Goal: Task Accomplishment & Management: Manage account settings

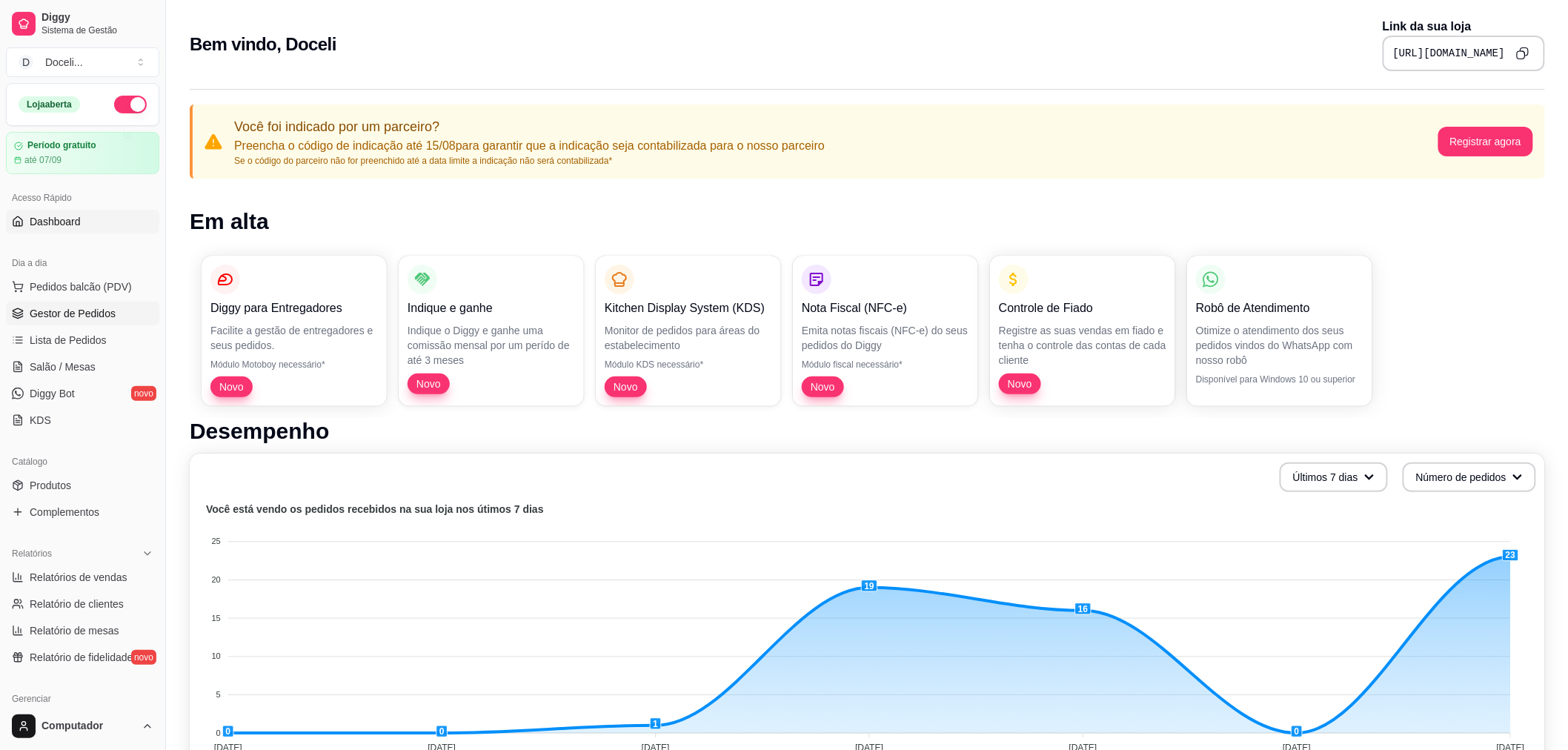
click at [79, 312] on span "Gestor de Pedidos" at bounding box center [72, 313] width 86 height 15
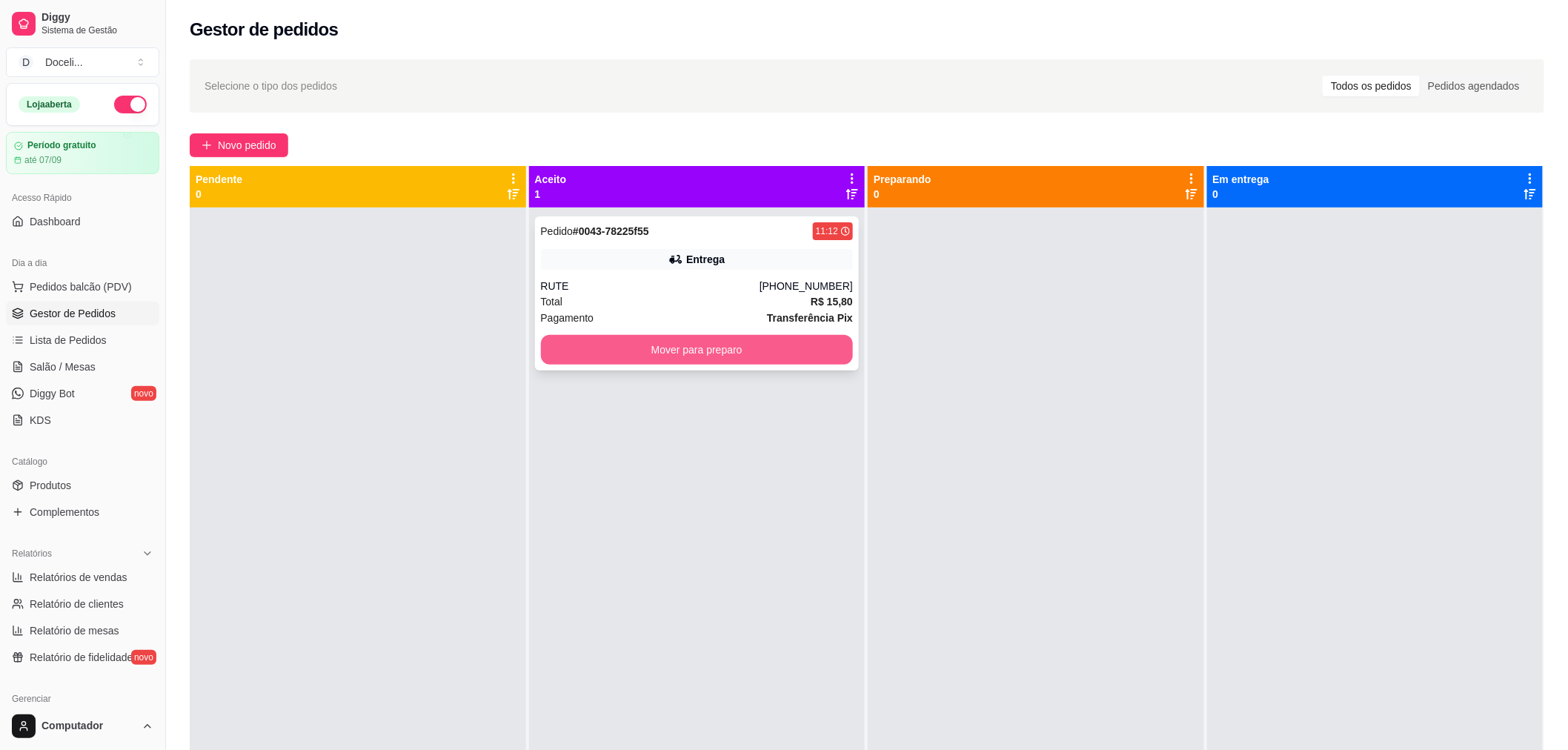
click at [736, 354] on button "Mover para preparo" at bounding box center [697, 349] width 313 height 29
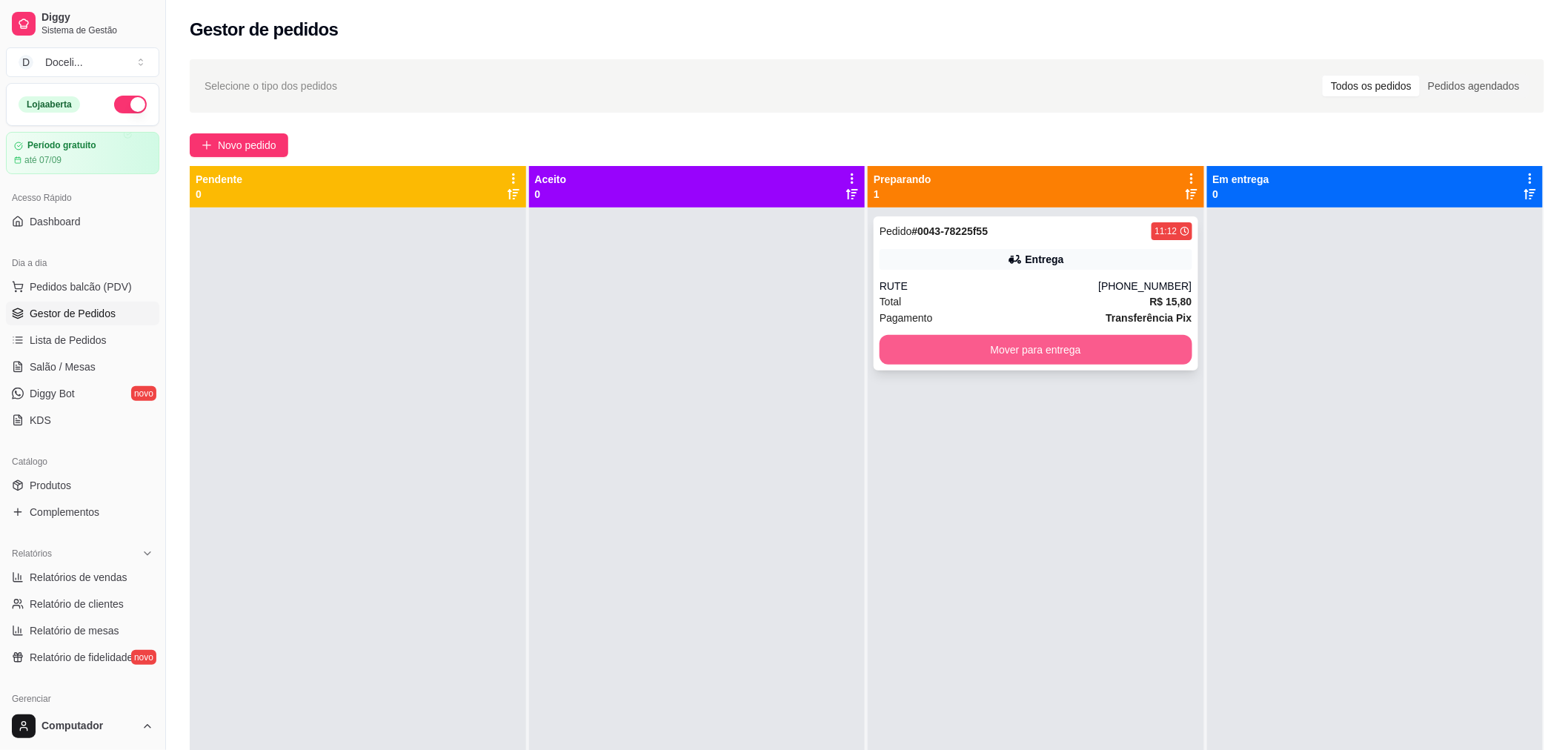
click at [1004, 353] on button "Mover para entrega" at bounding box center [1036, 349] width 313 height 29
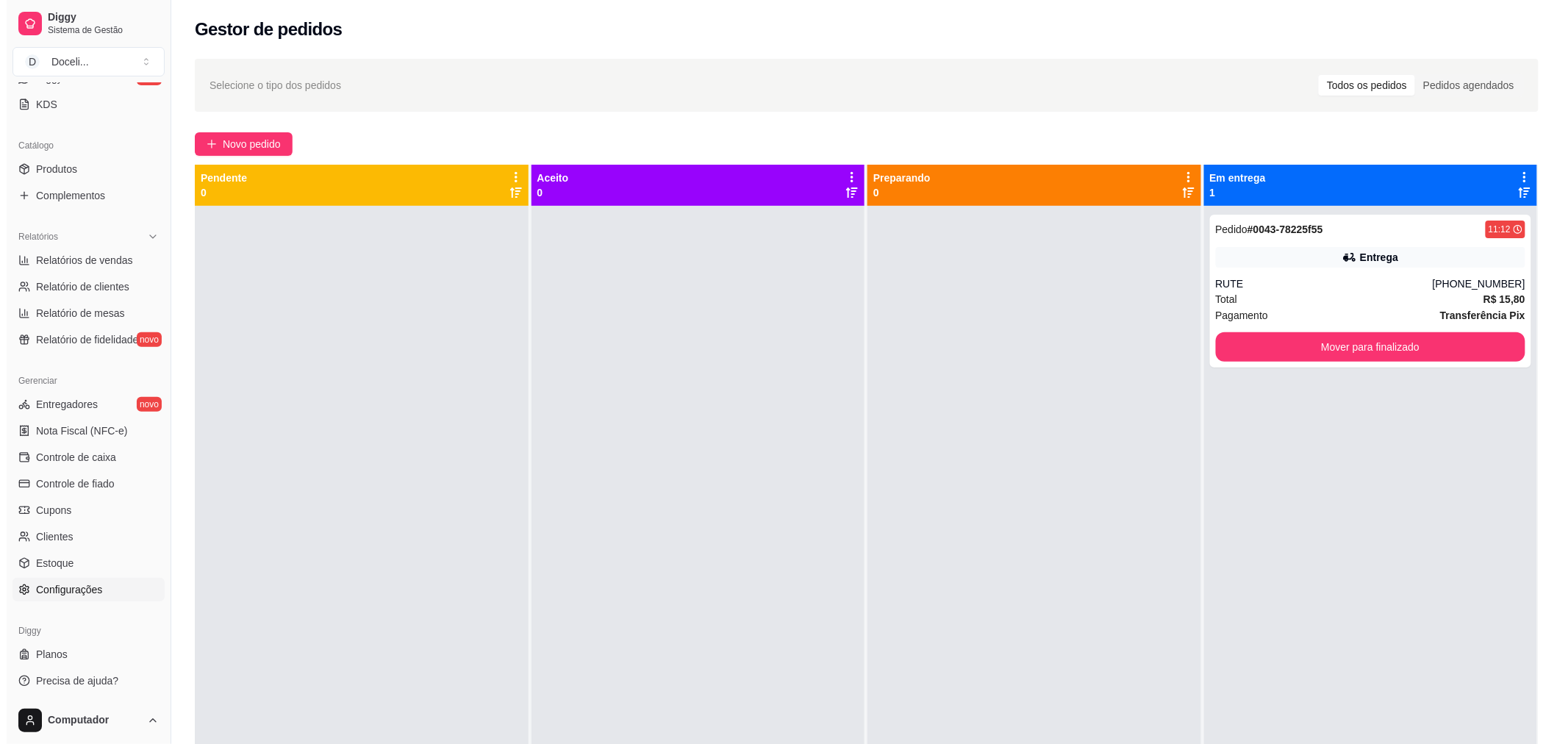
scroll to position [313, 0]
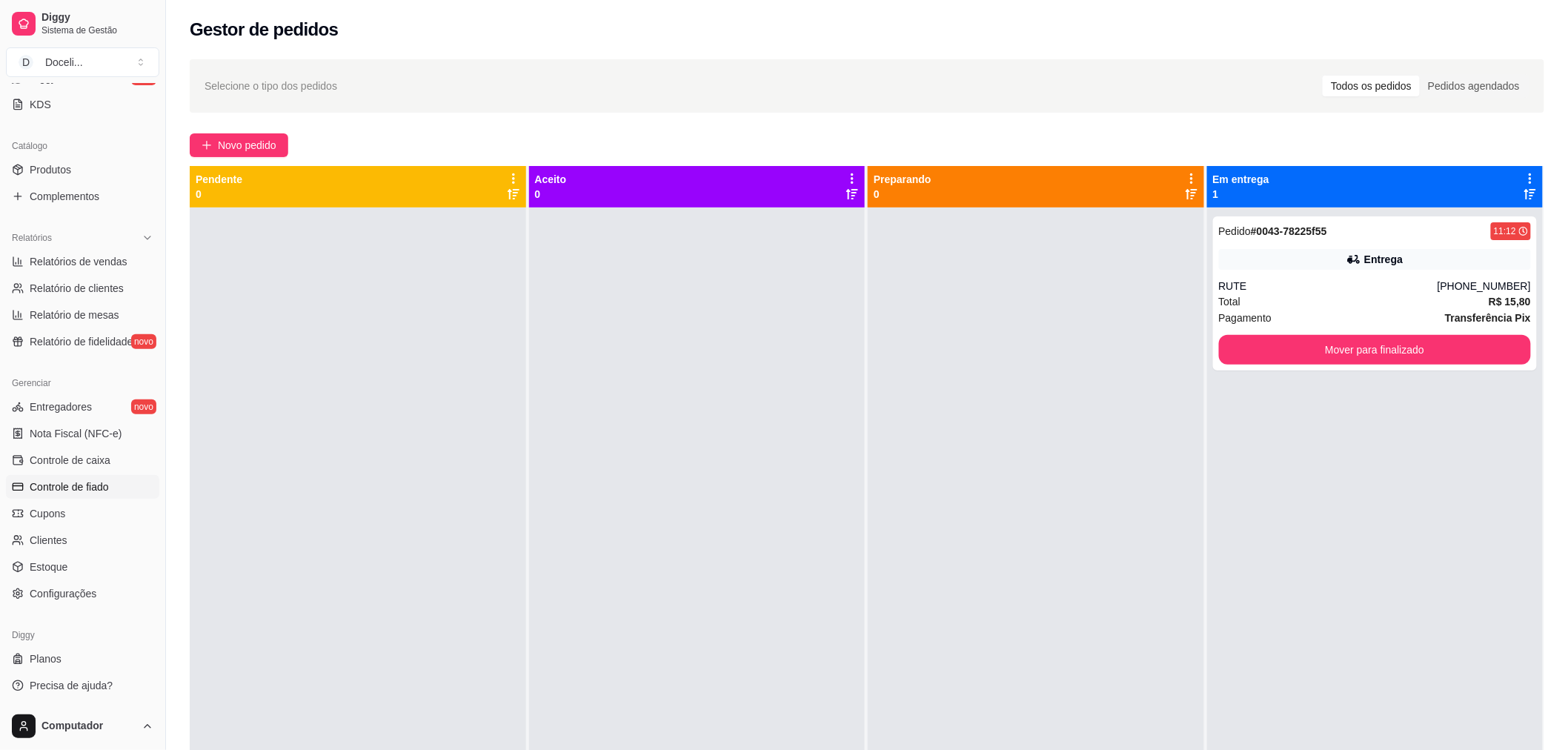
click at [85, 484] on span "Controle de fiado" at bounding box center [68, 487] width 79 height 15
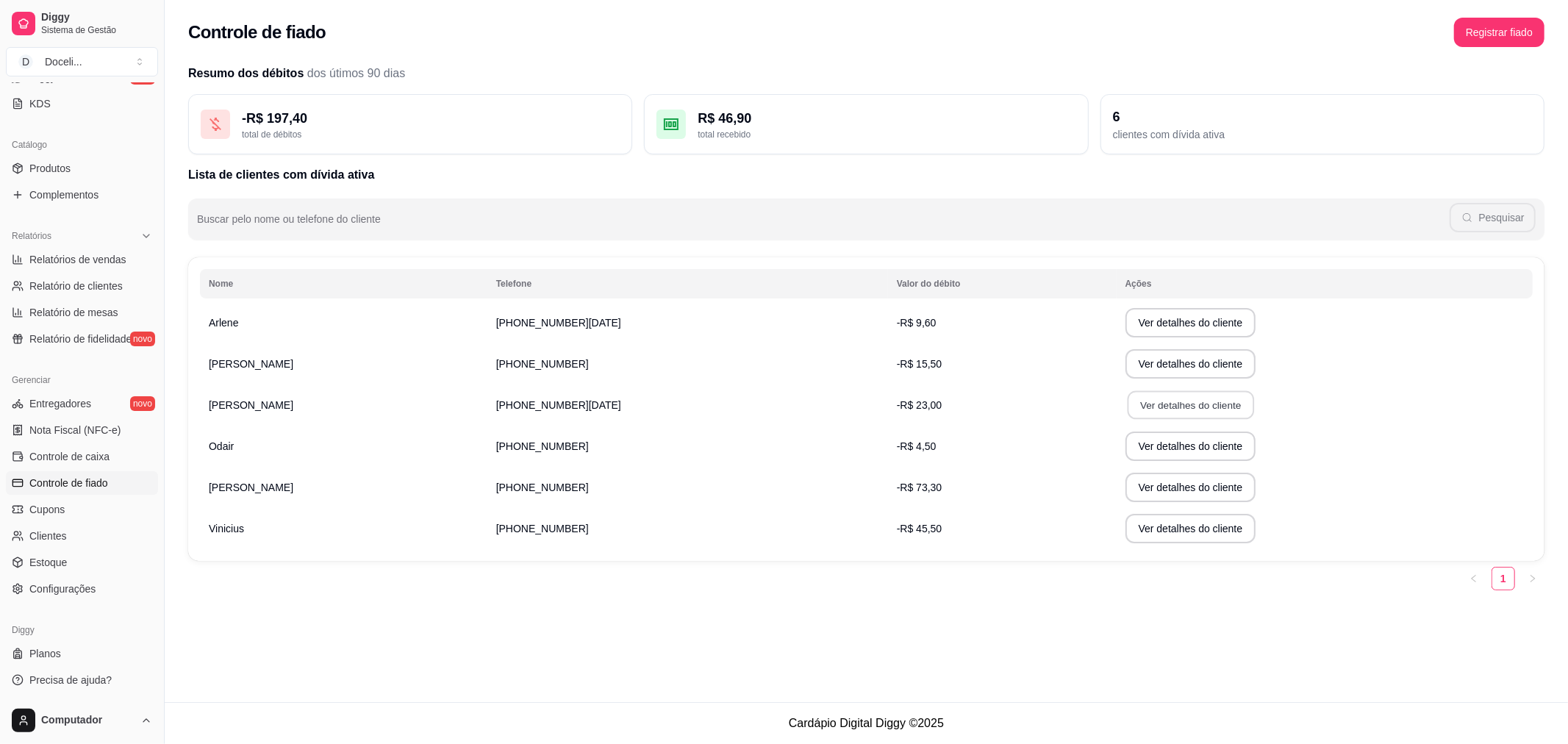
click at [1159, 408] on button "Ver detalhes do cliente" at bounding box center [1190, 405] width 127 height 29
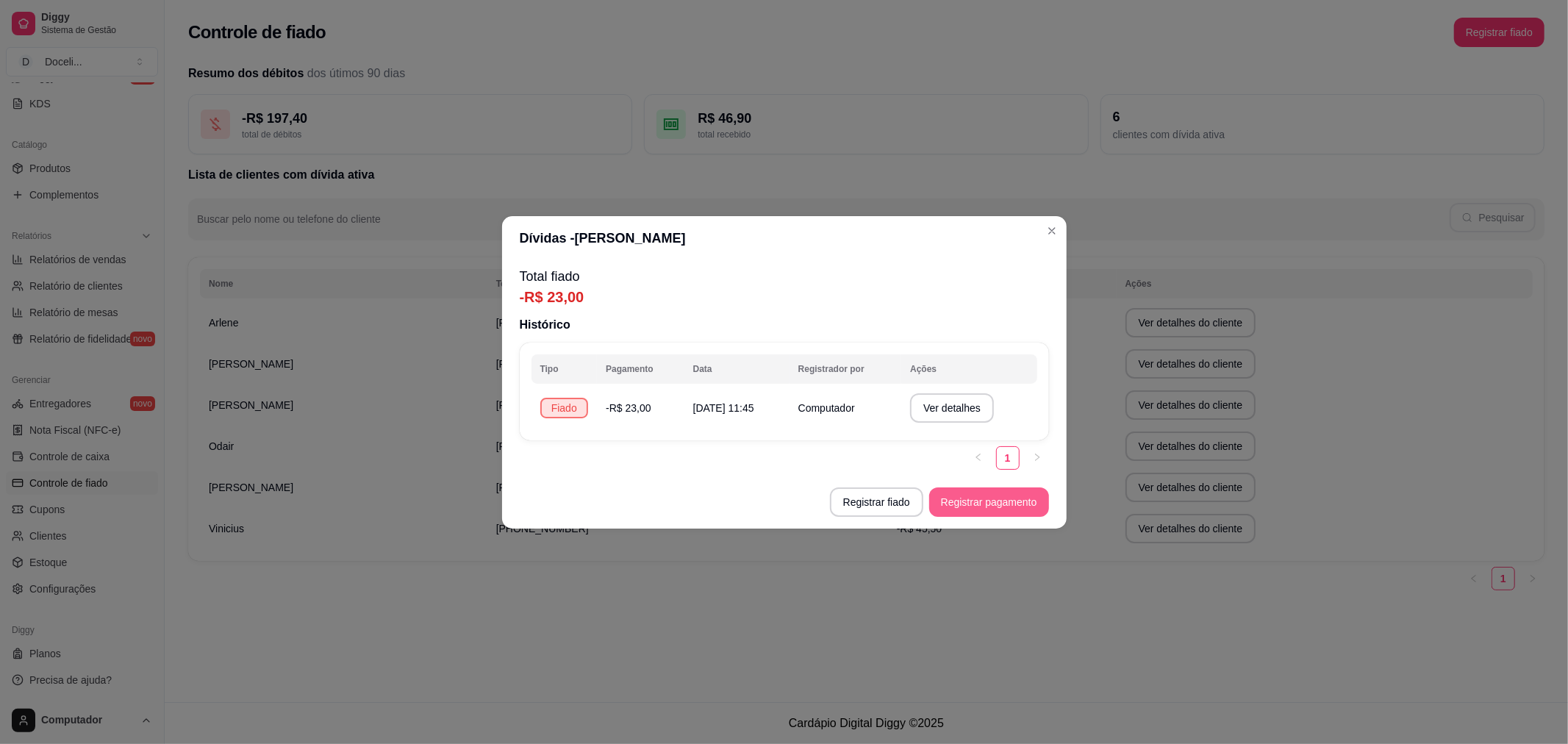
click at [1001, 501] on button "Registrar pagamento" at bounding box center [988, 501] width 120 height 29
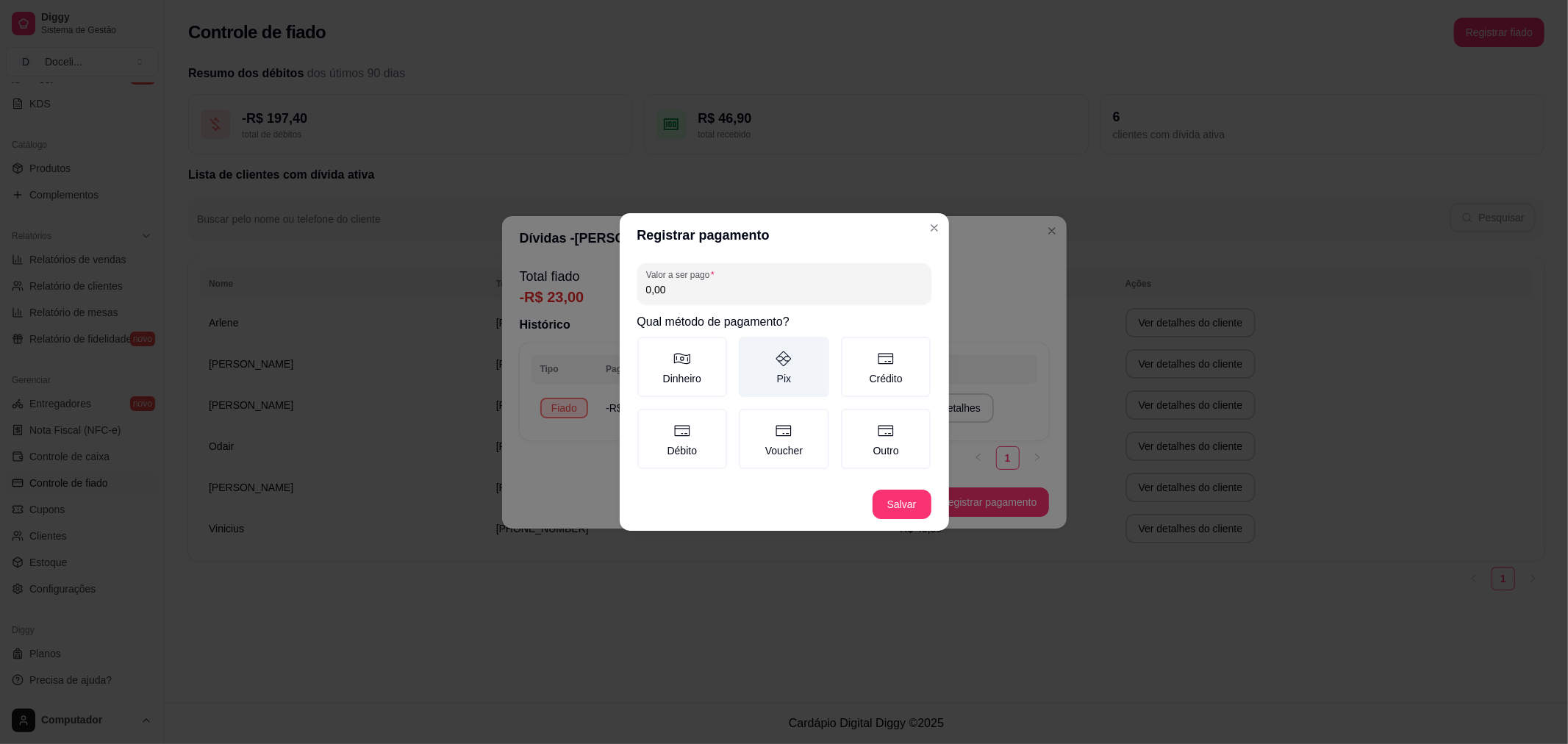
click at [780, 366] on icon at bounding box center [784, 359] width 18 height 18
click at [749, 347] on button "Pix" at bounding box center [743, 341] width 11 height 11
click at [906, 508] on button "Salvar" at bounding box center [901, 504] width 59 height 29
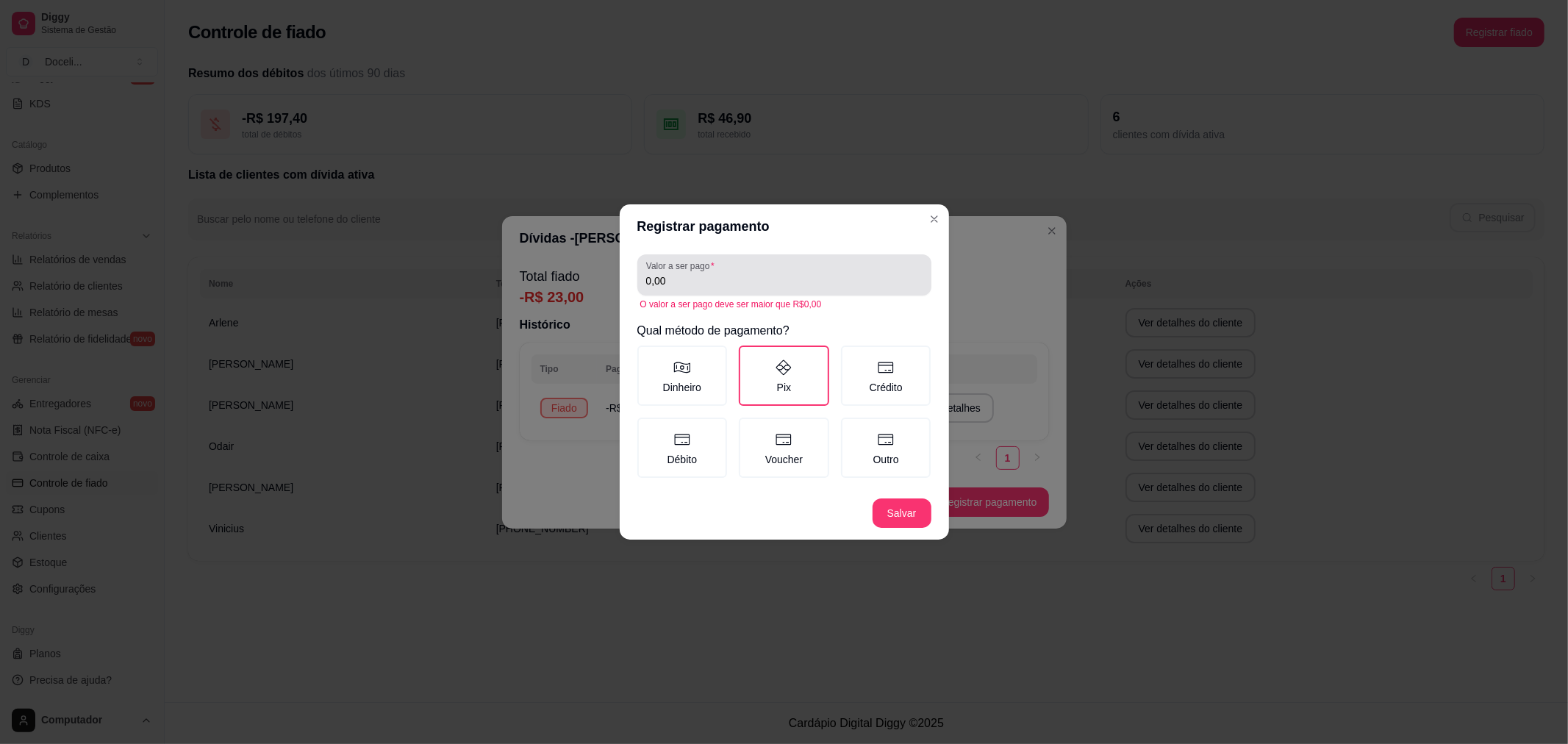
click at [757, 284] on input "0,00" at bounding box center [784, 281] width 276 height 15
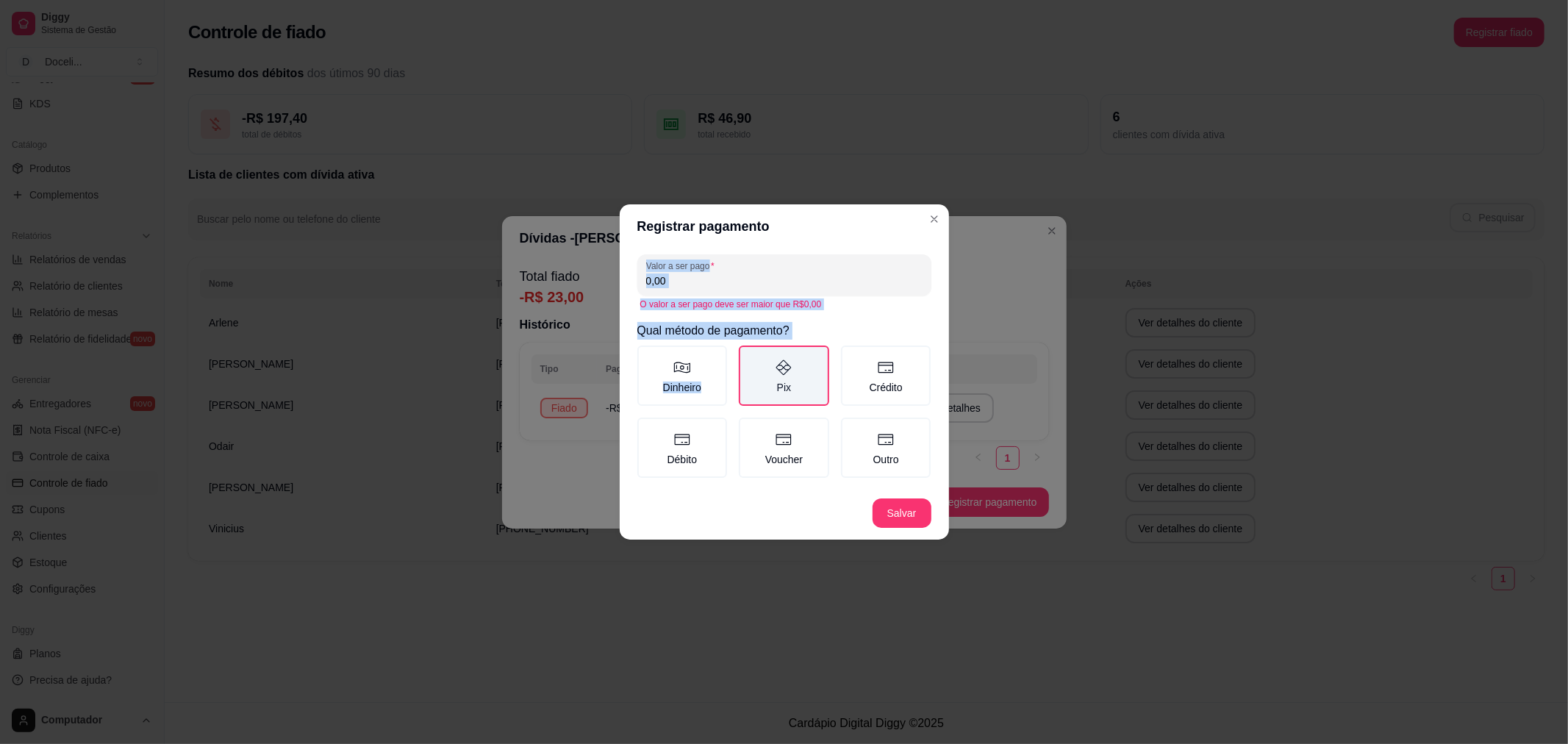
drag, startPoint x: 763, startPoint y: 230, endPoint x: 769, endPoint y: 368, distance: 138.1
click at [769, 368] on section "Registrar pagamento Valor a ser pago 0,00 O valor a ser pago deve ser maior que…" at bounding box center [784, 371] width 329 height 335
click at [739, 284] on input "0,00" at bounding box center [784, 281] width 276 height 15
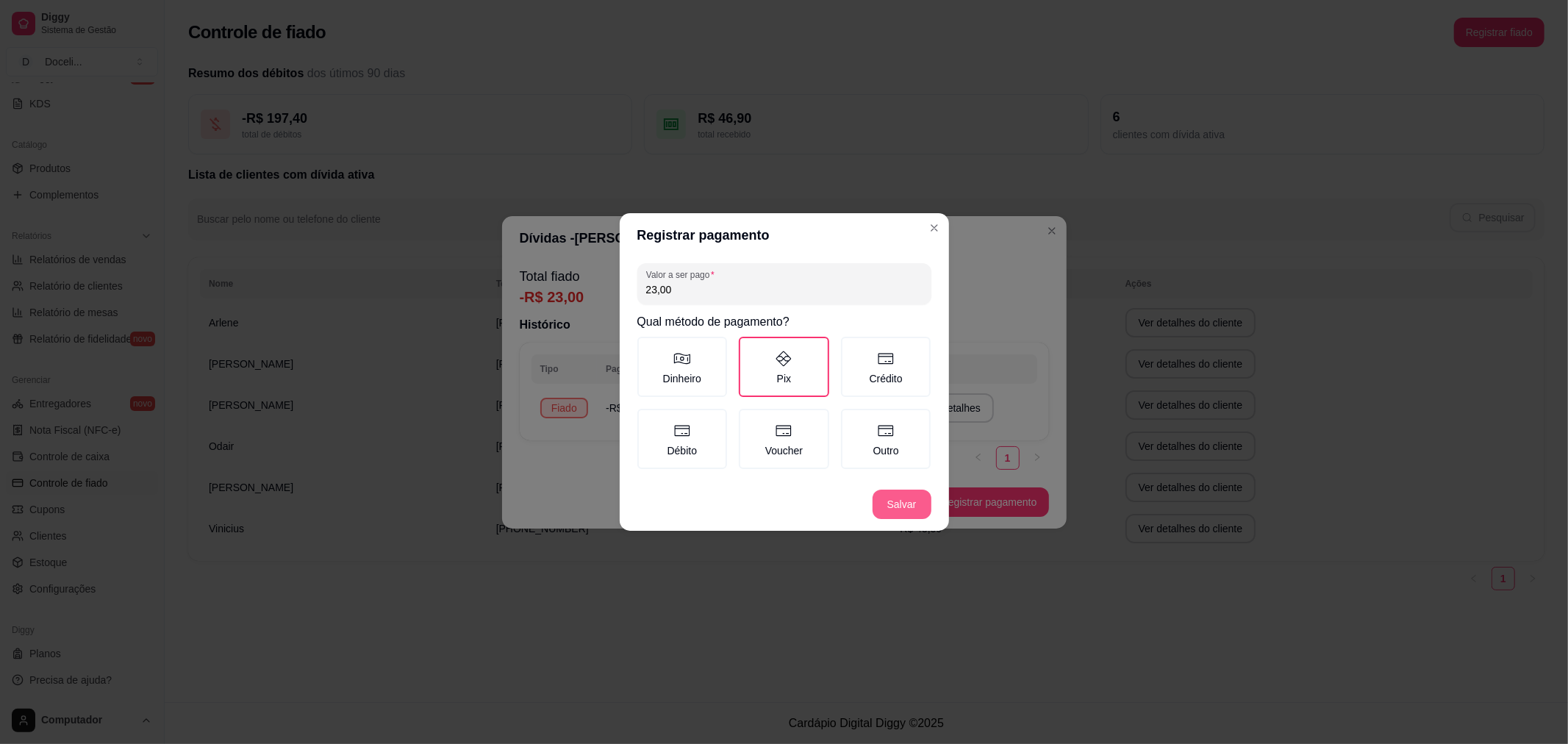
type input "23,00"
click at [888, 487] on footer "Salvar" at bounding box center [784, 504] width 329 height 53
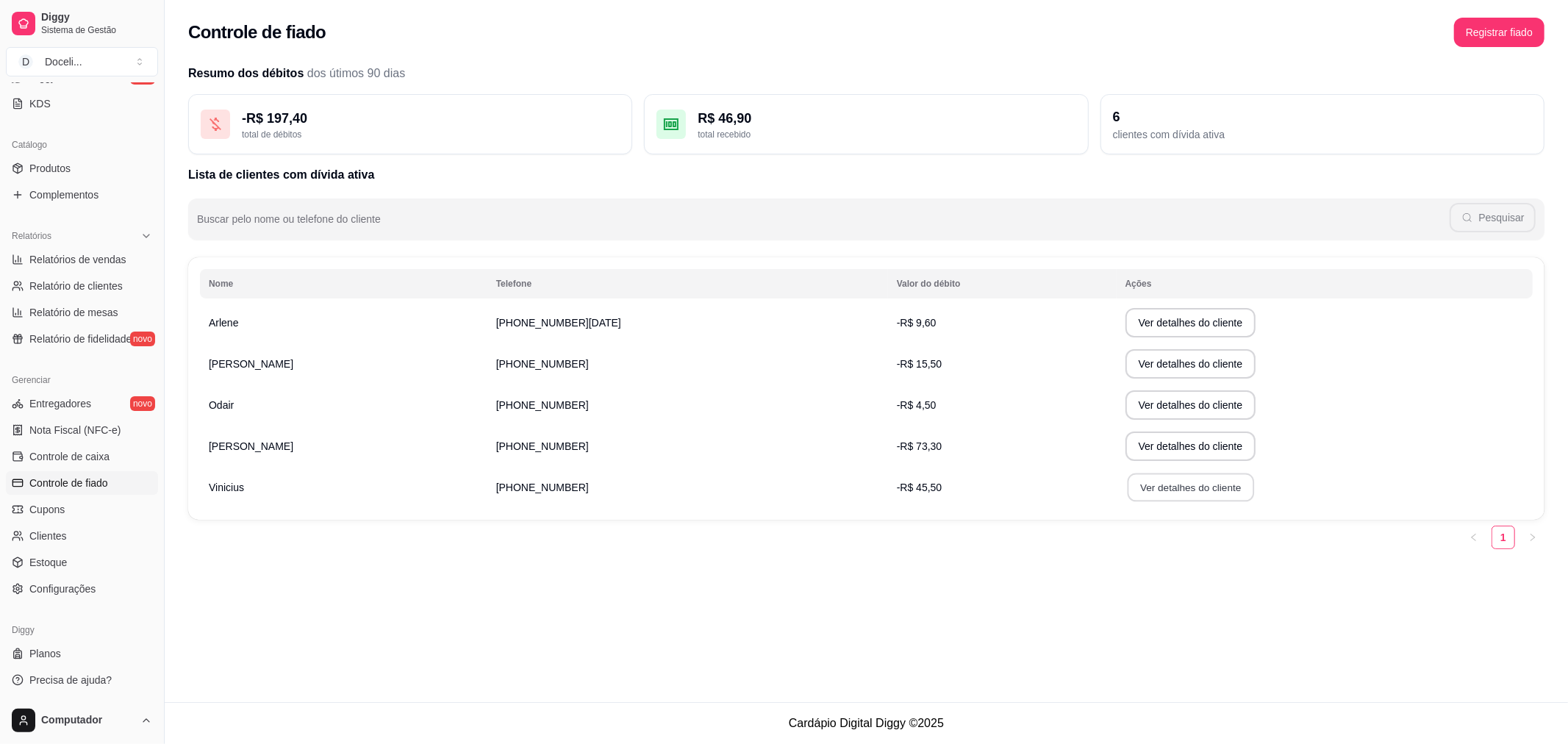
click at [1127, 487] on button "Ver detalhes do cliente" at bounding box center [1190, 487] width 127 height 29
click at [669, 631] on div "Controle de fiado Registrar fiado Resumo dos débitos dos útimos 90 dias - R$ 19…" at bounding box center [865, 351] width 1403 height 702
click at [1470, 40] on button "Registrar fiado" at bounding box center [1499, 33] width 87 height 29
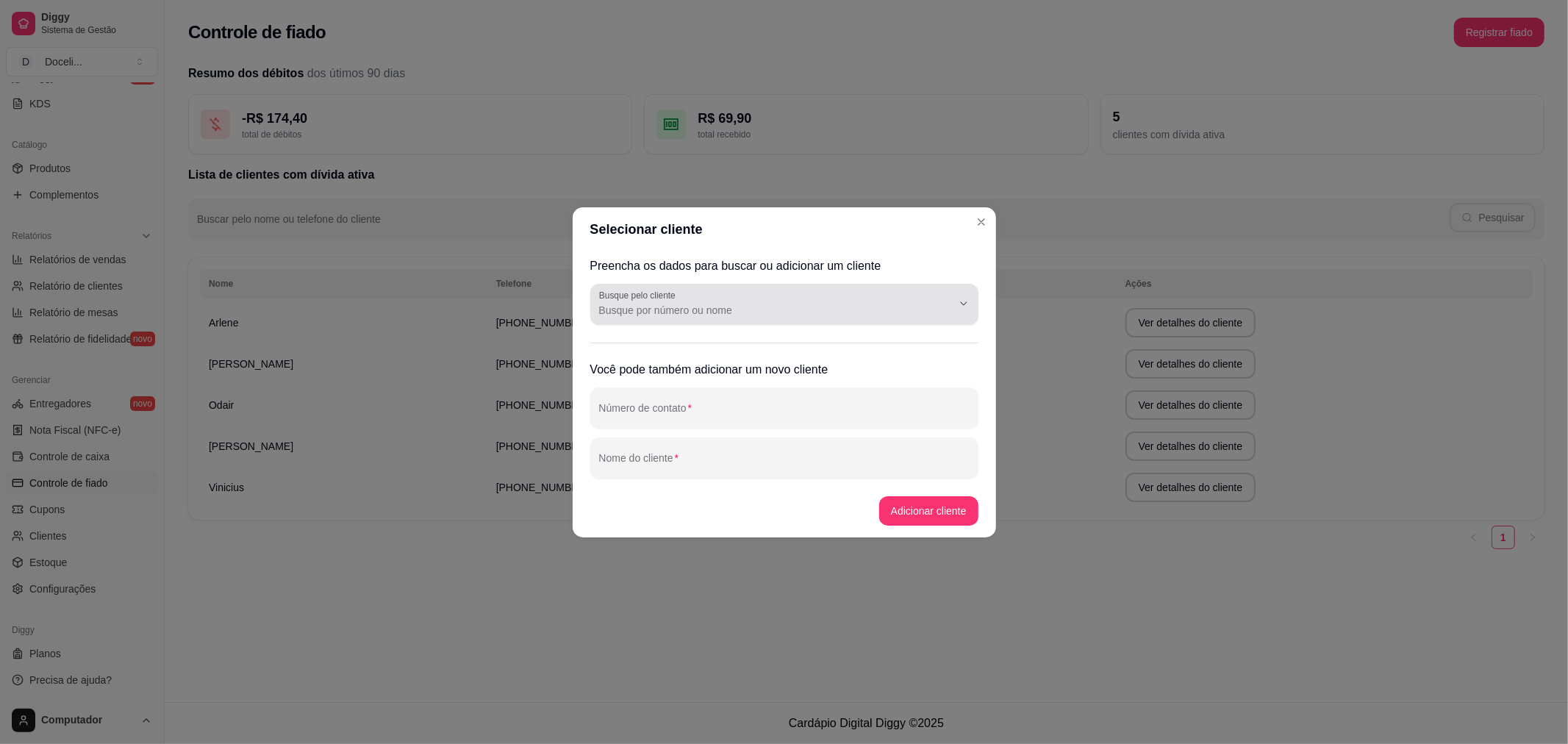
click at [651, 325] on div "Busque pelo cliente" at bounding box center [784, 304] width 388 height 41
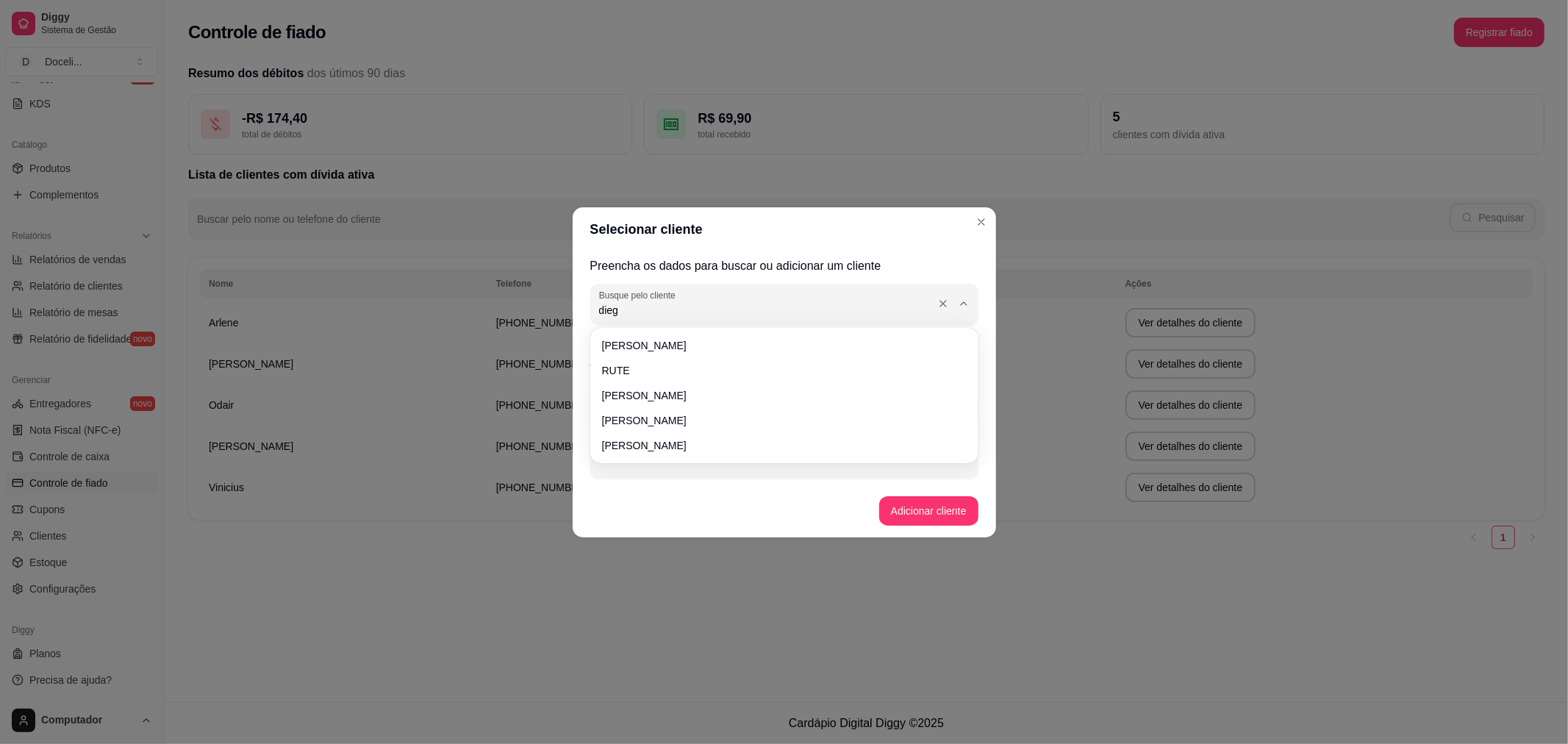
type input "diego"
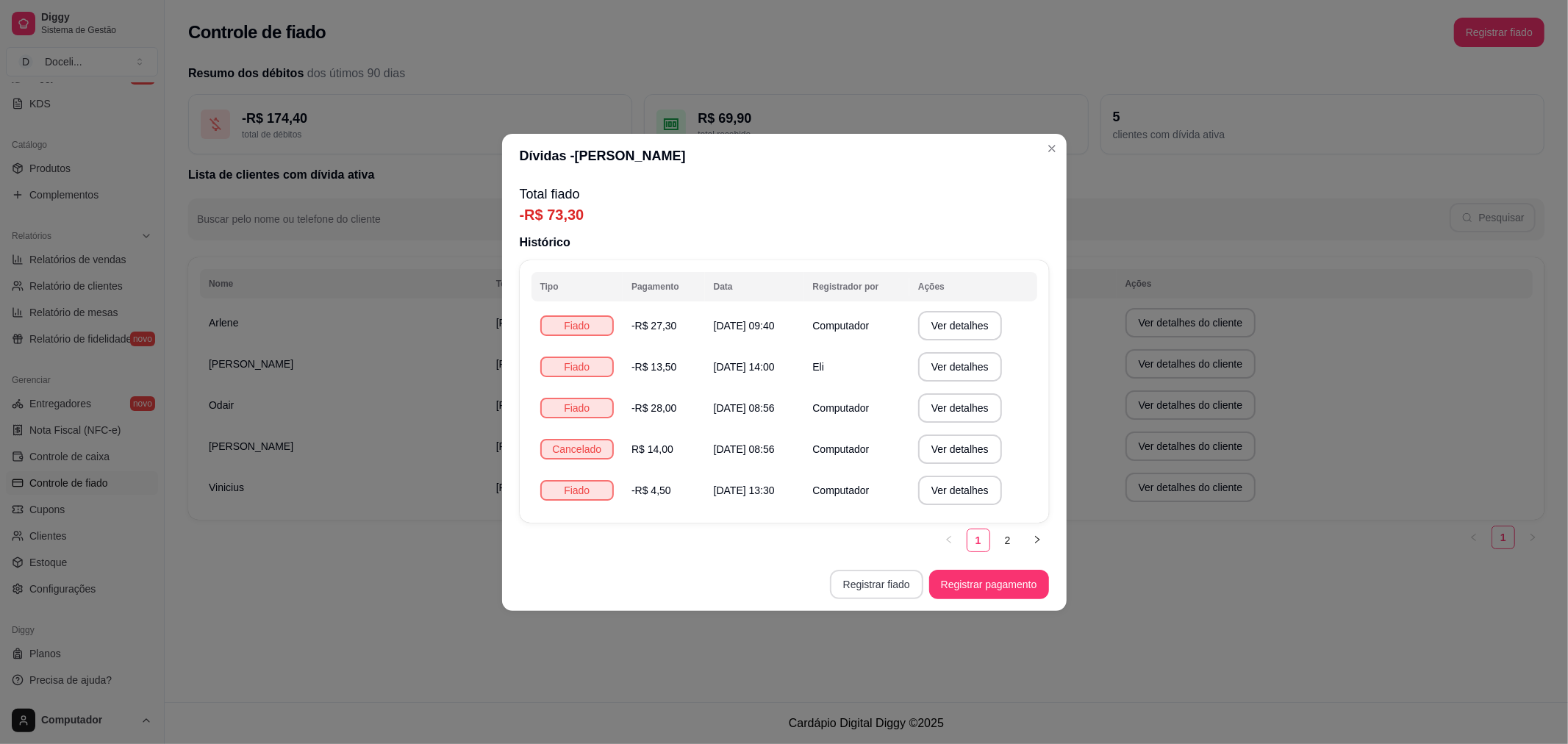
click at [872, 582] on button "Registrar fiado" at bounding box center [877, 584] width 93 height 29
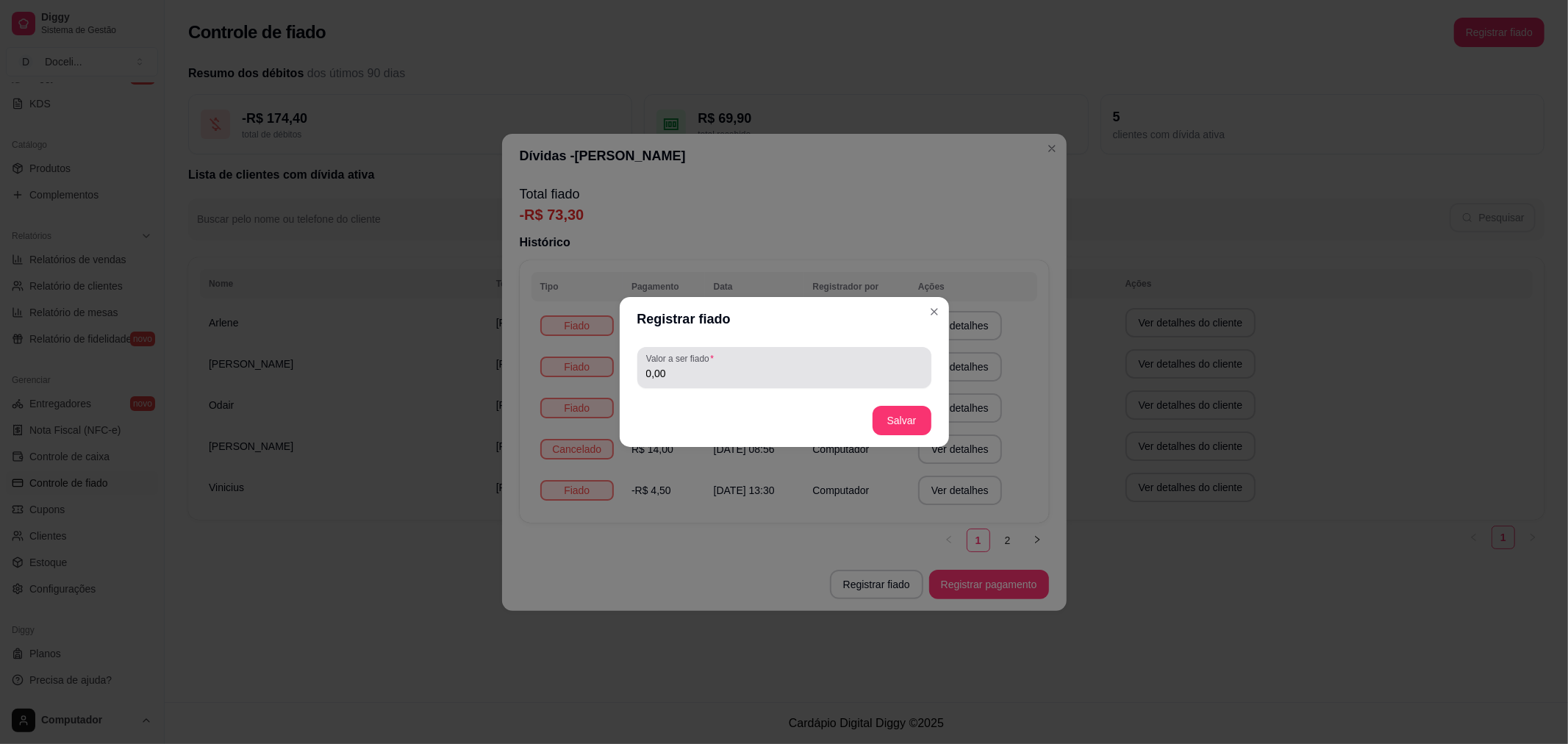
click at [728, 380] on input "0,00" at bounding box center [784, 373] width 276 height 15
type input "33,00"
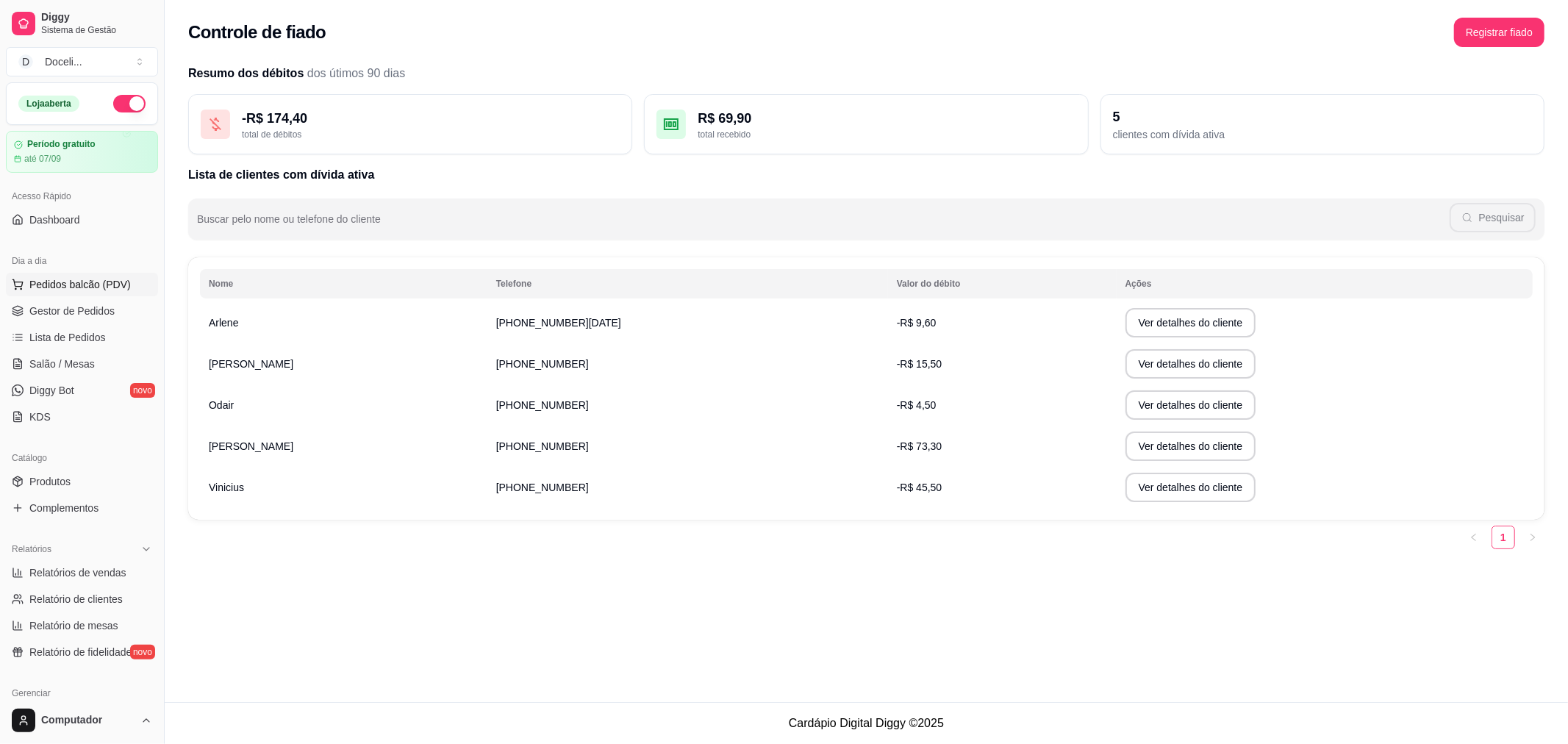
click at [75, 288] on span "Pedidos balcão (PDV)" at bounding box center [79, 284] width 101 height 15
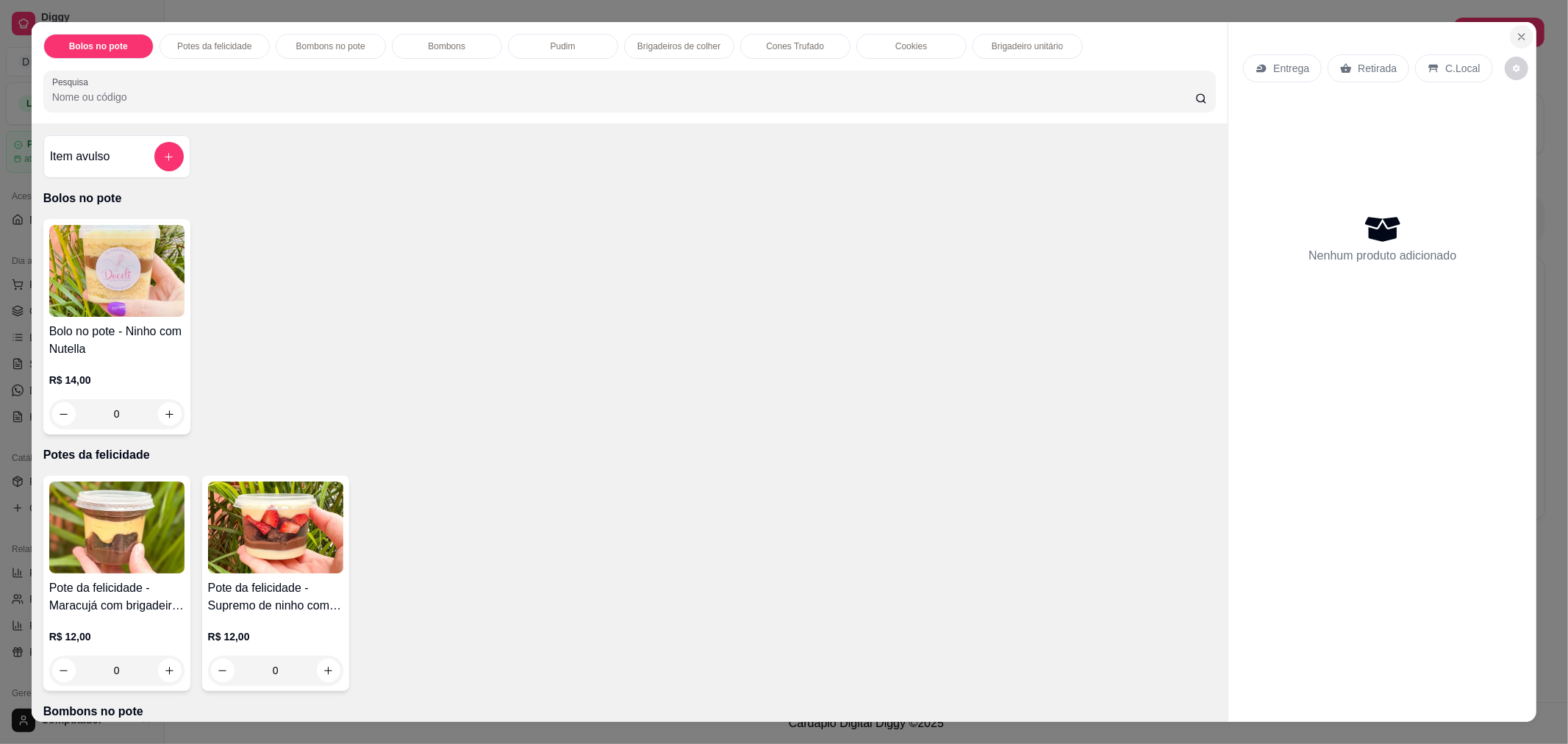
click at [1515, 37] on icon "Close" at bounding box center [1521, 36] width 11 height 11
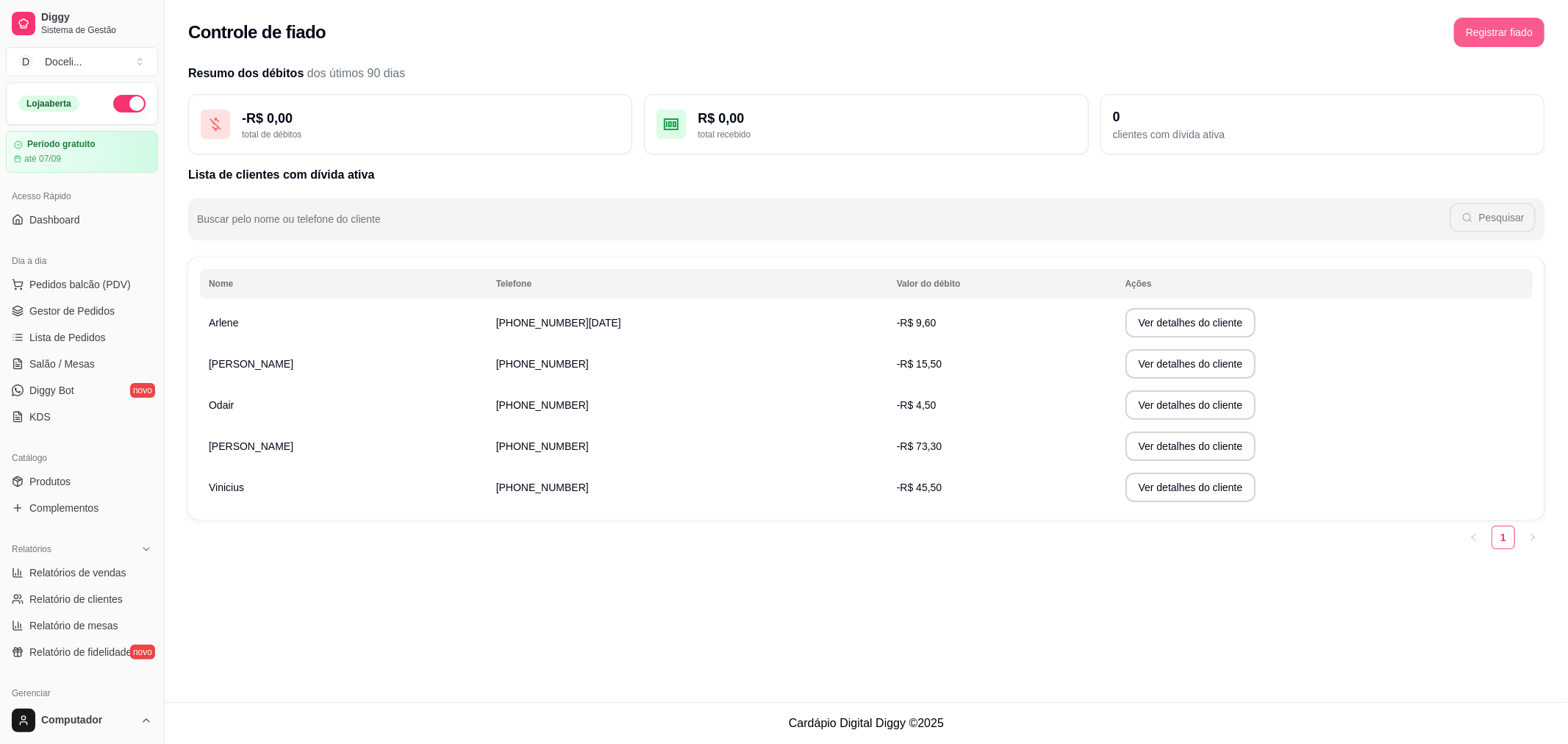
click at [1501, 33] on button "Registrar fiado" at bounding box center [1499, 32] width 91 height 29
drag, startPoint x: 74, startPoint y: 298, endPoint x: 72, endPoint y: 284, distance: 14.1
click at [74, 297] on ul "Pedidos balcão (PDV) Gestor de Pedidos Lista de Pedidos Salão / Mesas Diggy Bot…" at bounding box center [82, 350] width 152 height 156
click at [72, 281] on span "Pedidos balcão (PDV)" at bounding box center [79, 284] width 101 height 15
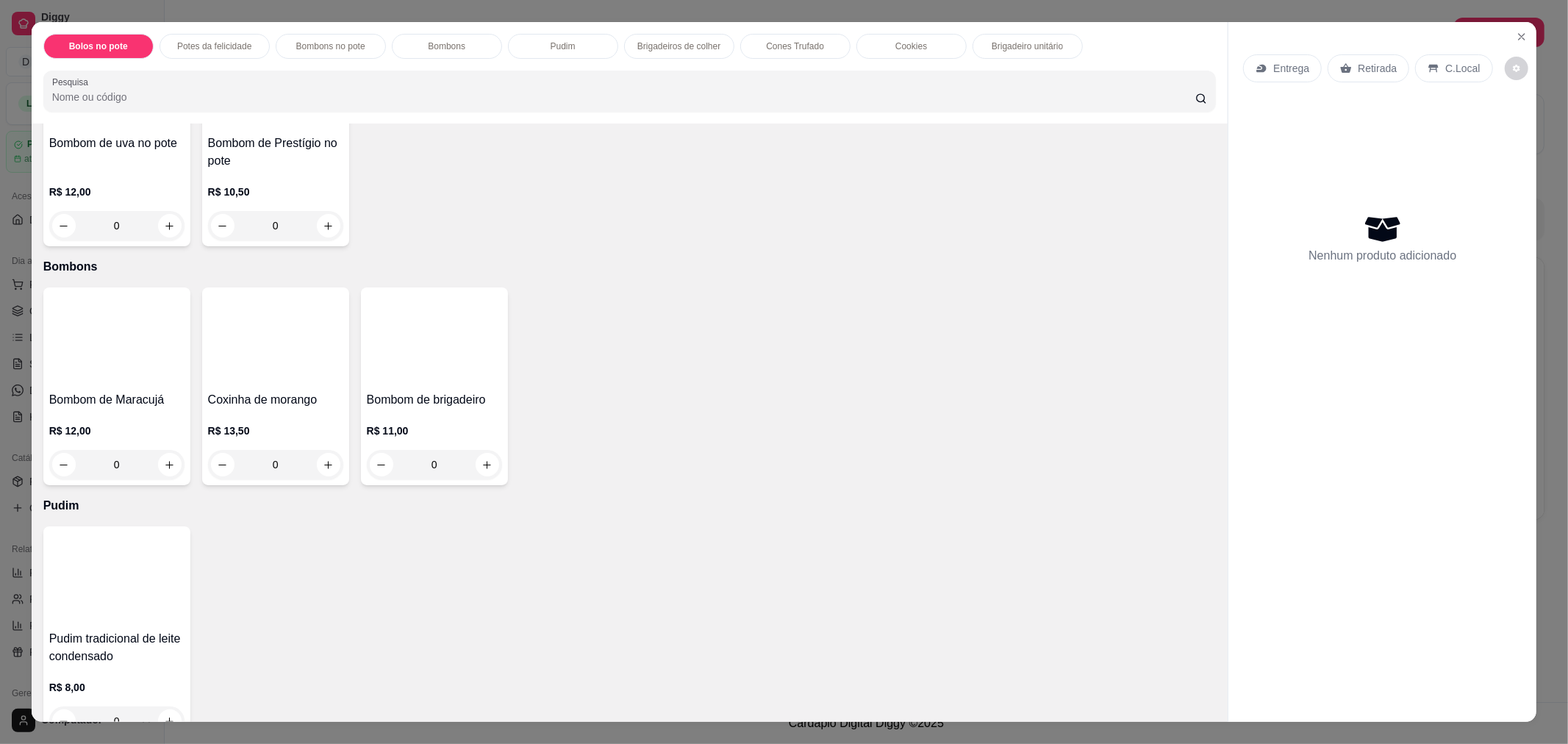
scroll to position [817, 0]
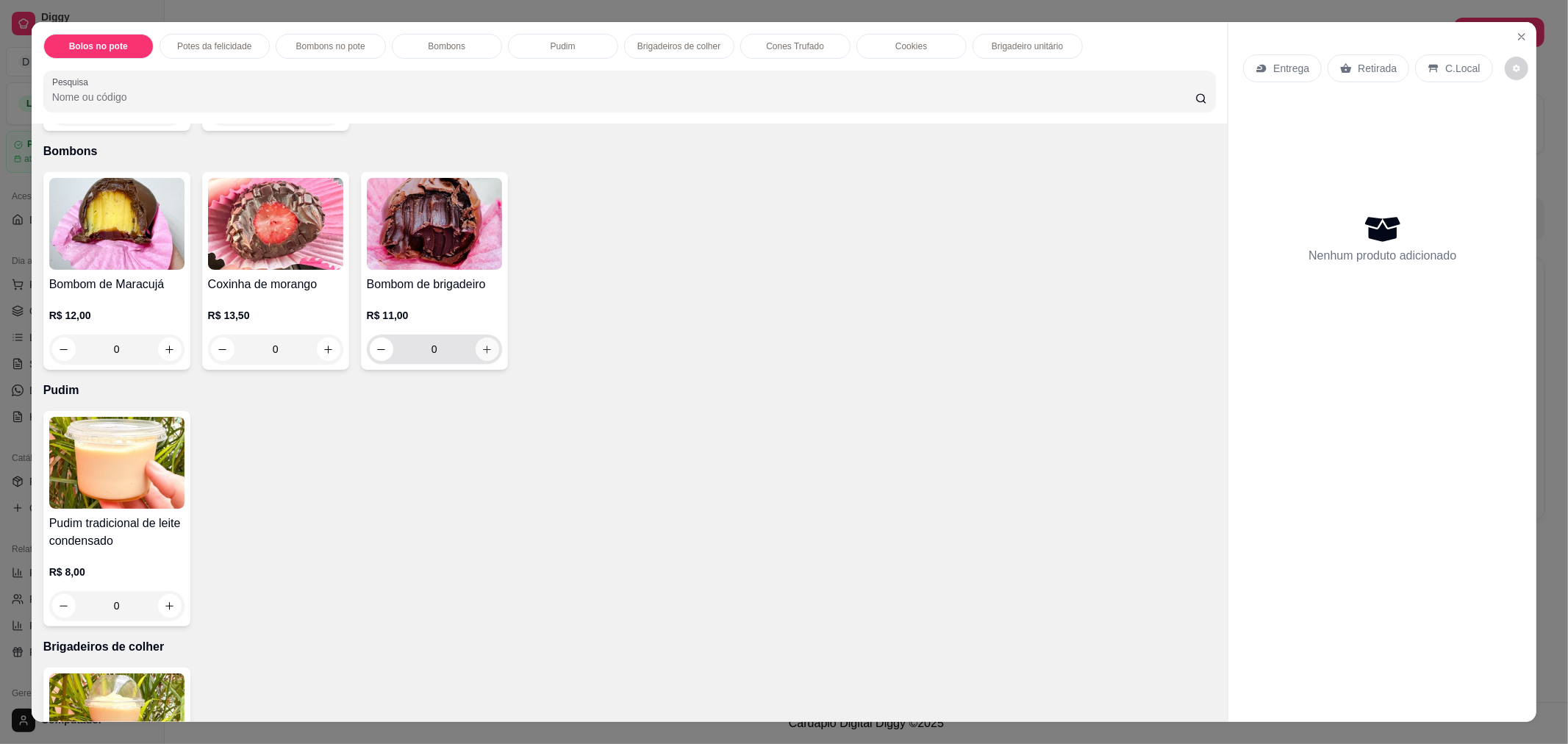
click at [481, 349] on icon "increase-product-quantity" at bounding box center [486, 349] width 11 height 11
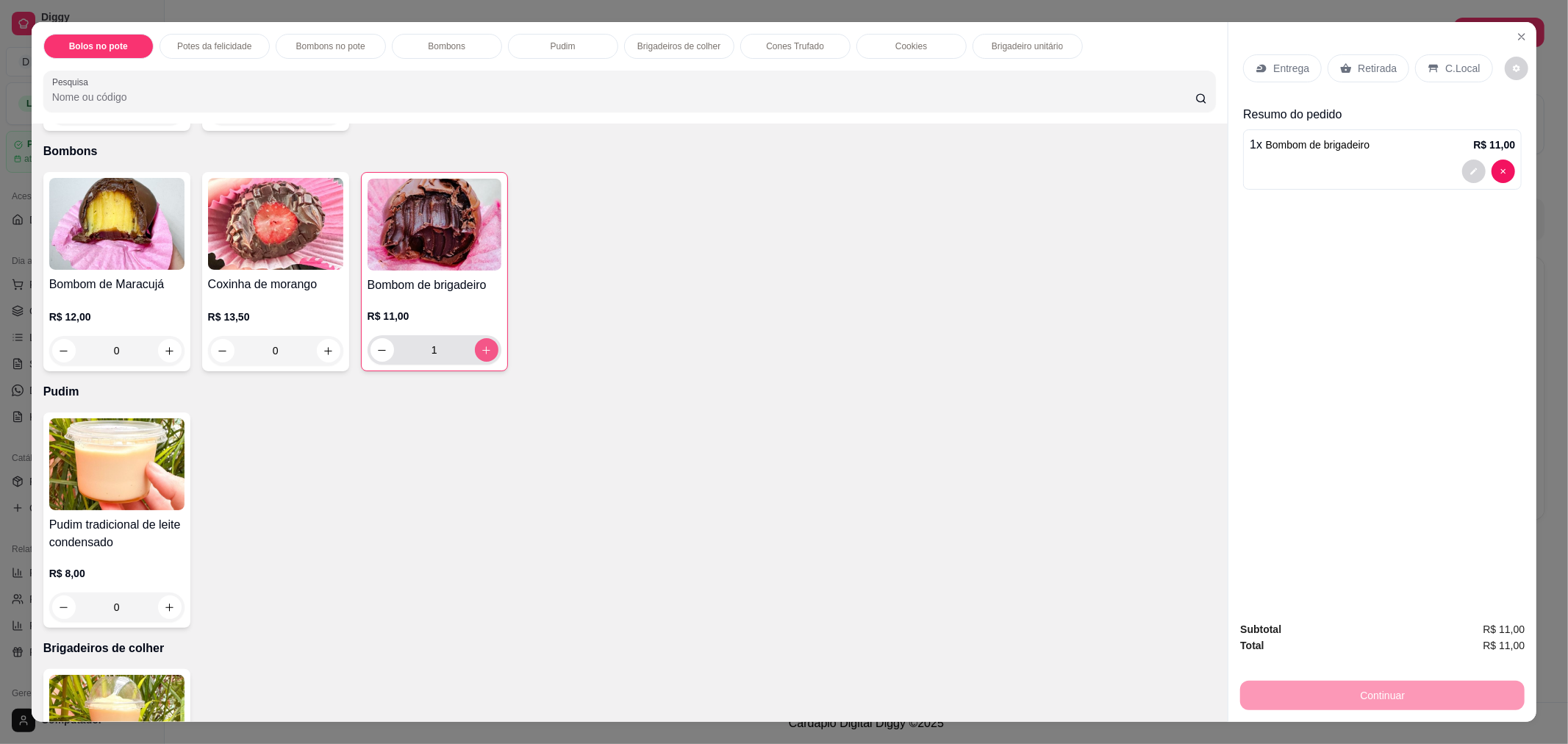
click at [481, 349] on icon "increase-product-quantity" at bounding box center [486, 350] width 11 height 11
type input "3"
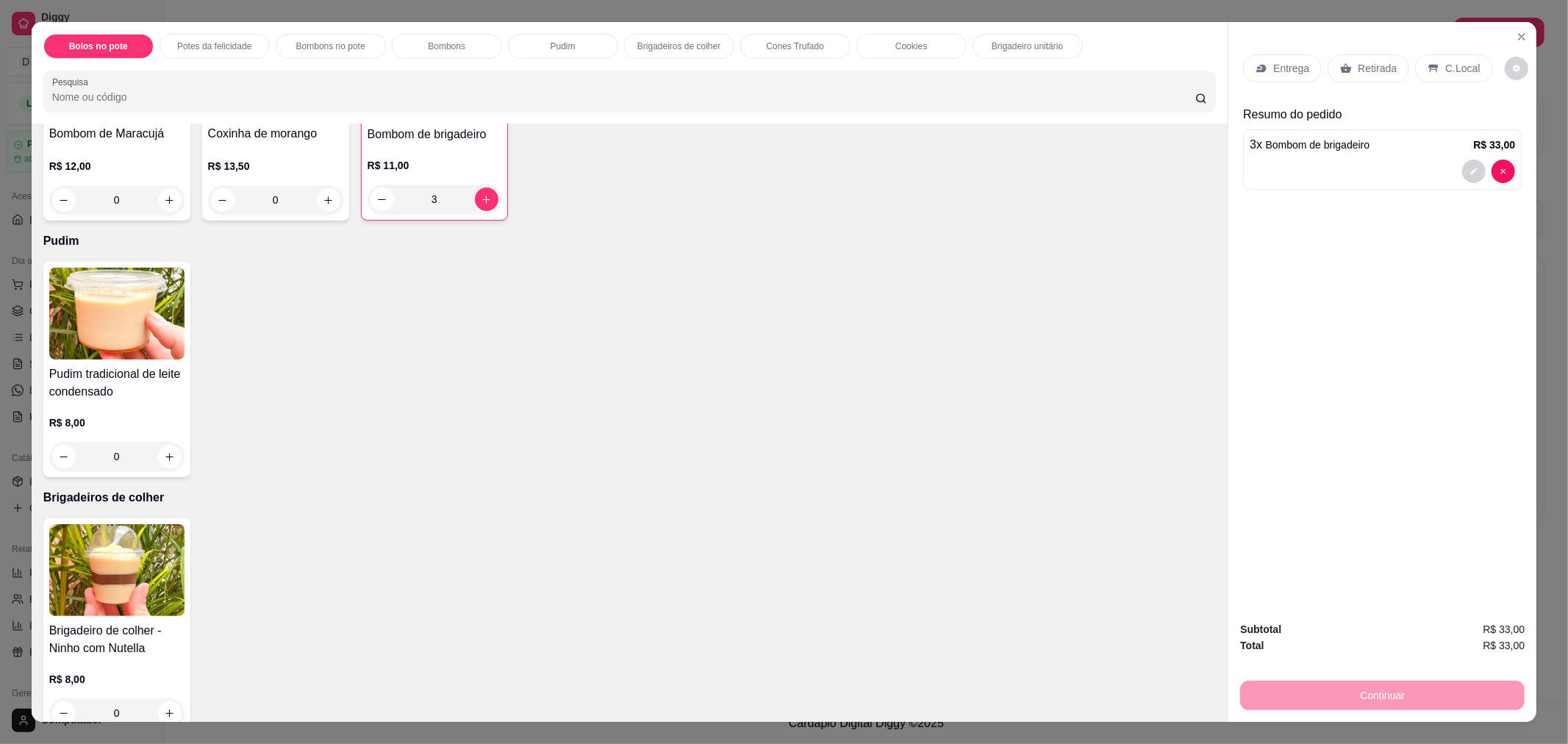
scroll to position [653, 0]
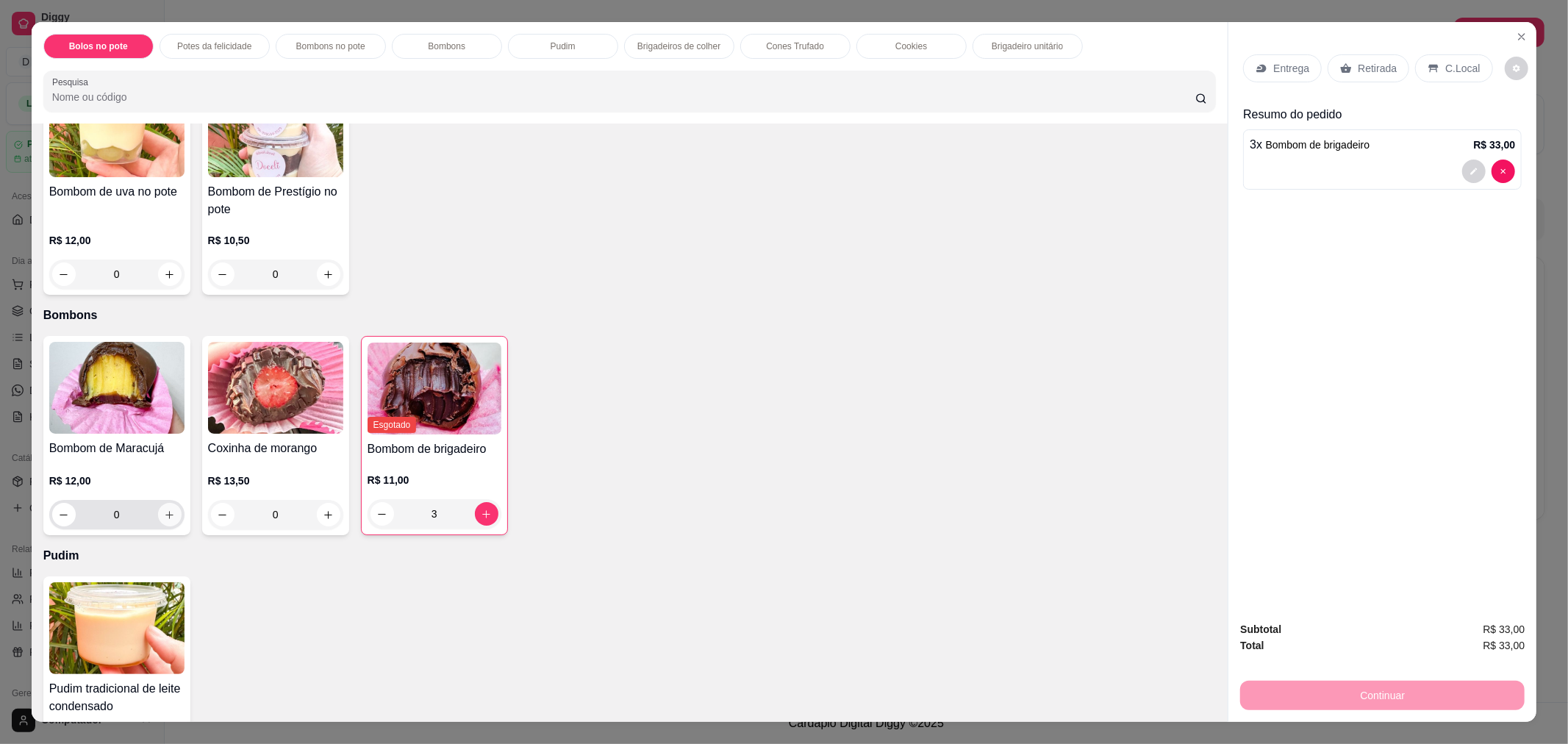
click at [165, 514] on icon "increase-product-quantity" at bounding box center [169, 514] width 8 height 8
type input "1"
click at [1282, 66] on p "Entrega" at bounding box center [1291, 68] width 36 height 15
click at [1372, 68] on p "Retirada" at bounding box center [1377, 68] width 39 height 15
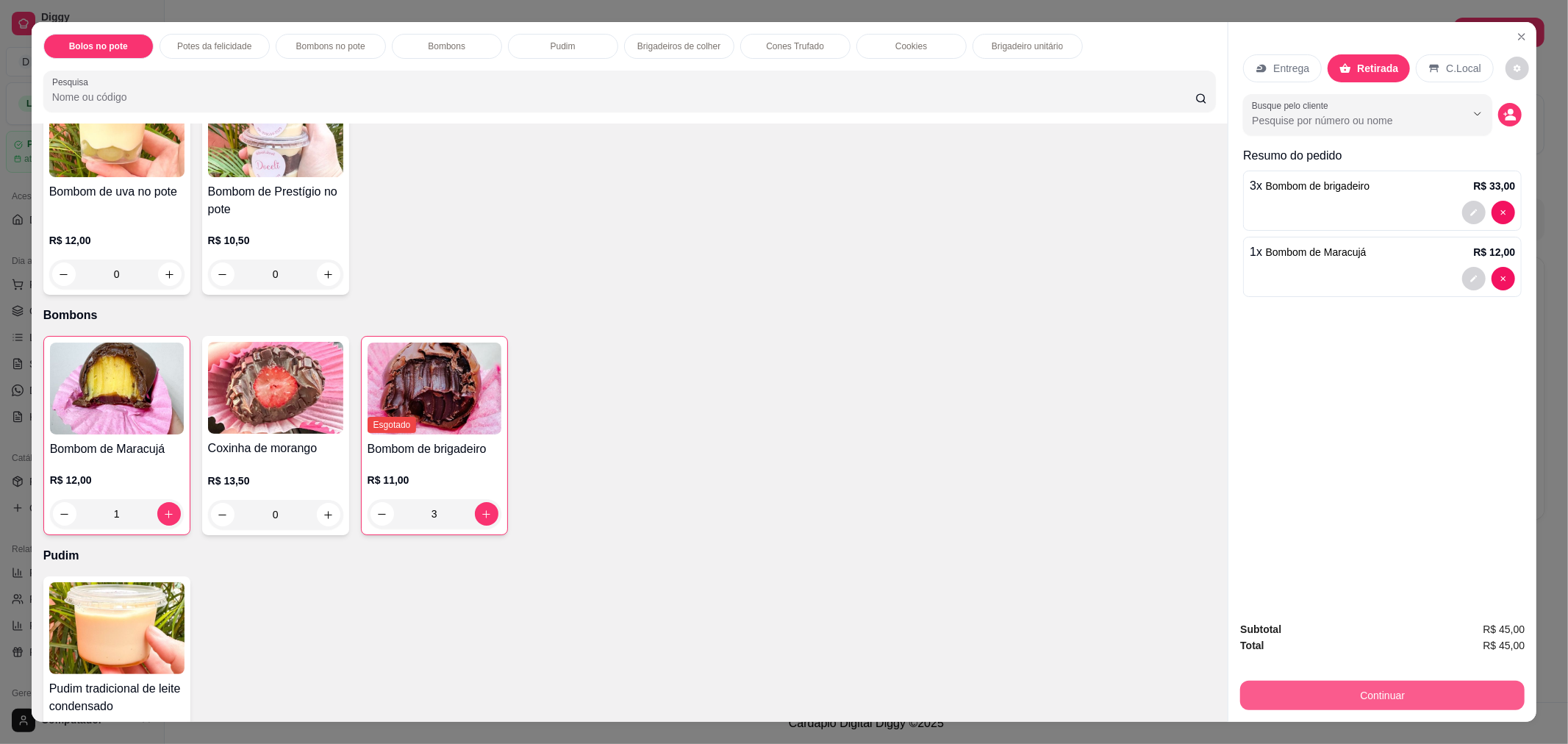
click at [1381, 695] on button "Continuar" at bounding box center [1382, 695] width 284 height 29
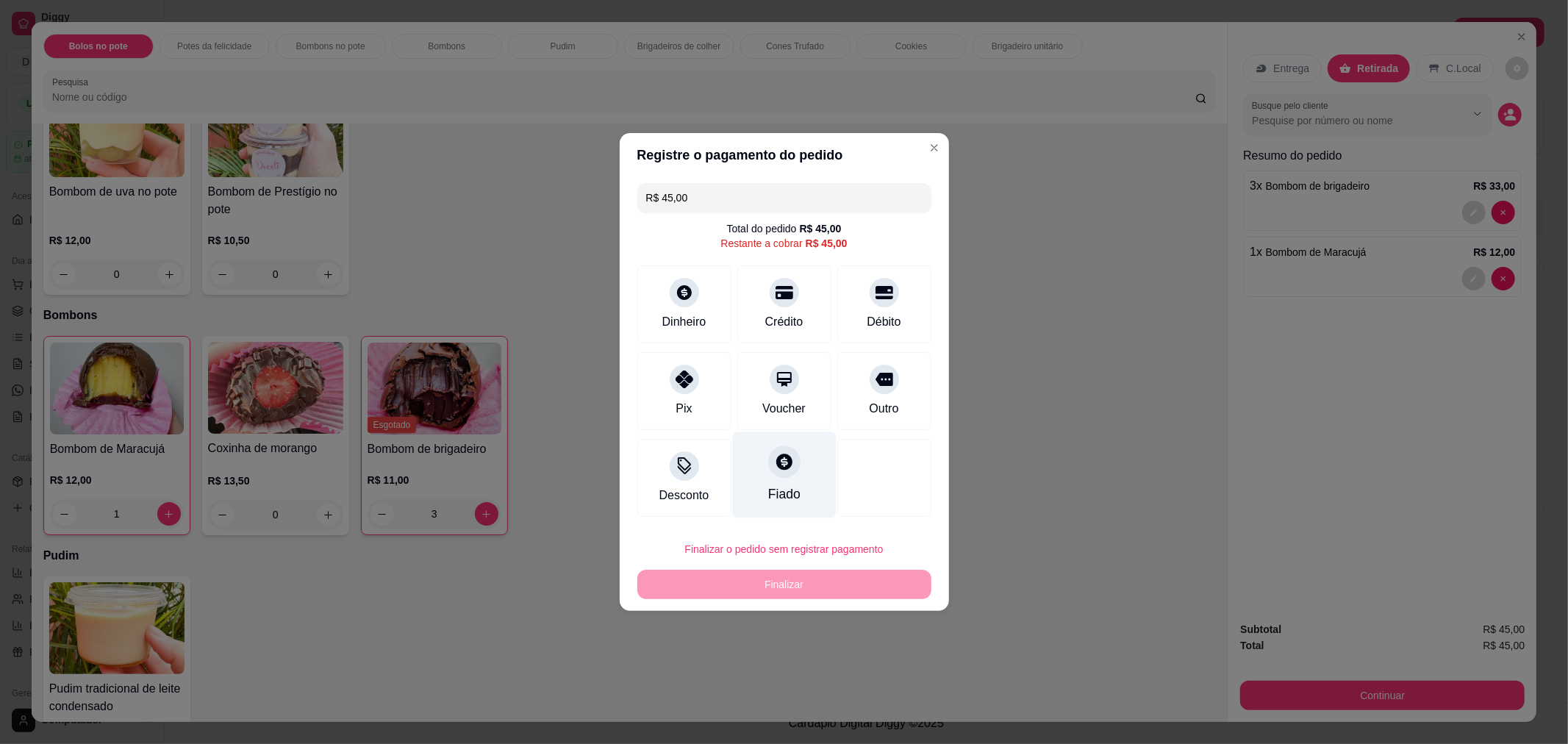
click at [772, 477] on div at bounding box center [784, 461] width 33 height 33
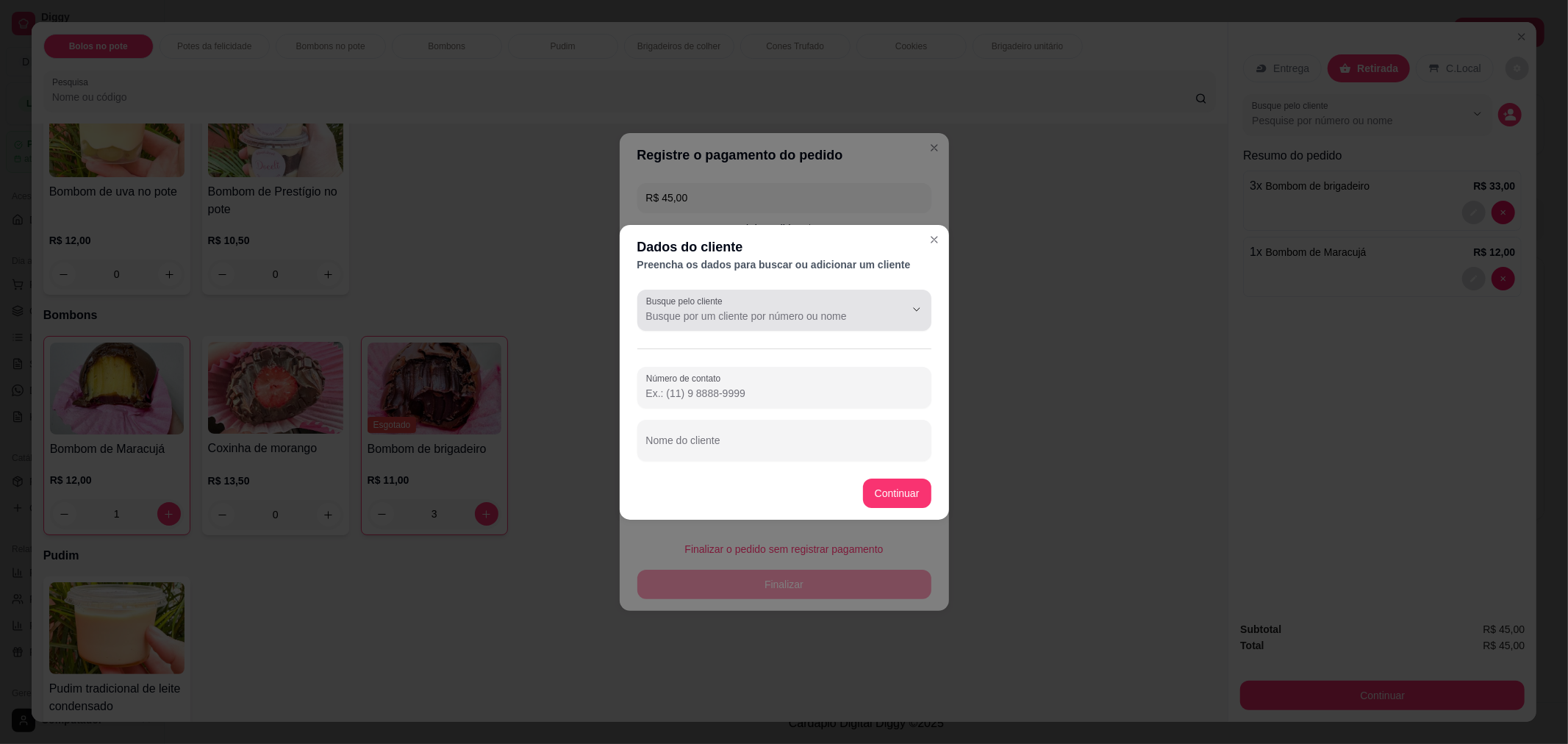
click at [723, 320] on input "Busque pelo cliente" at bounding box center [763, 316] width 235 height 15
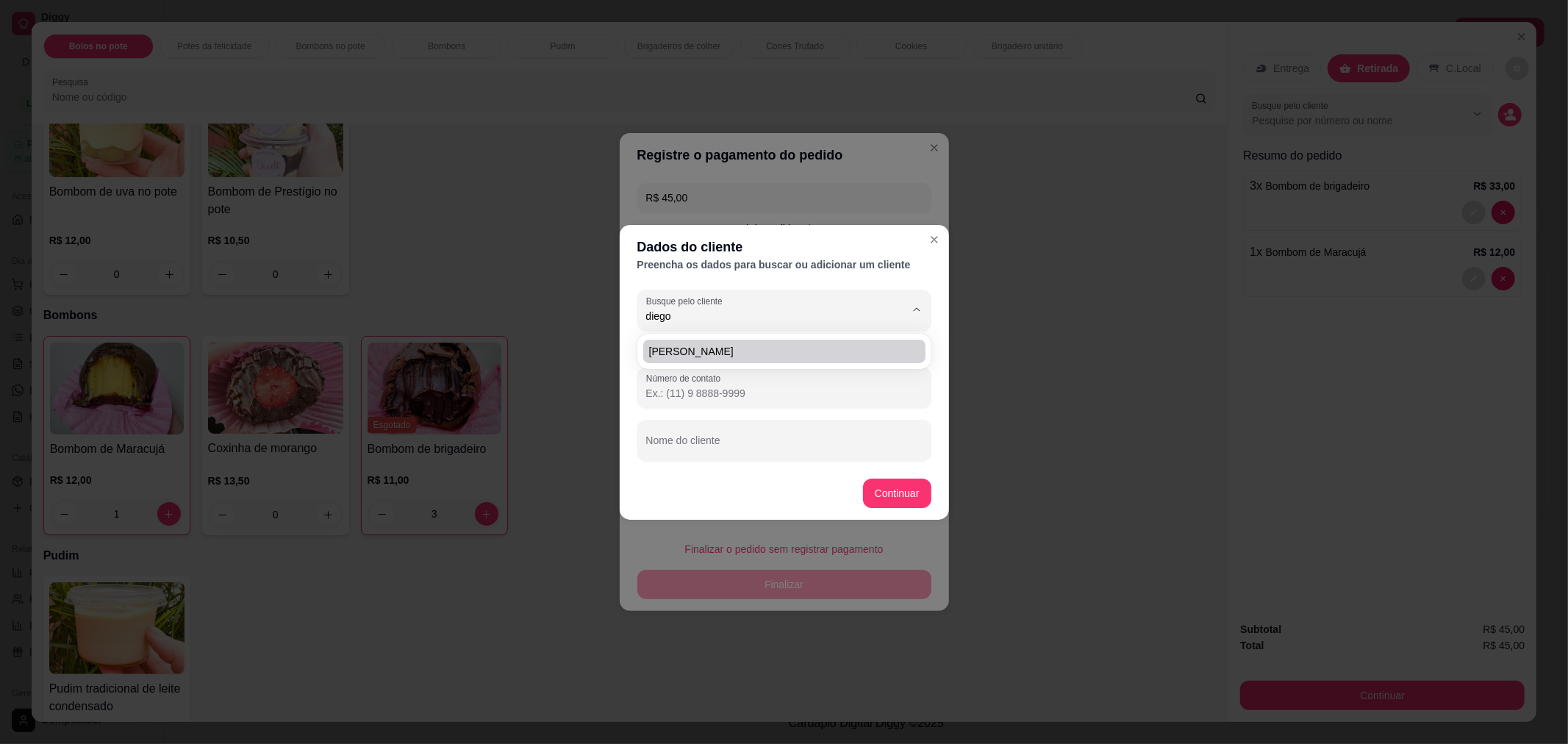
click at [710, 349] on span "[PERSON_NAME]" at bounding box center [777, 351] width 256 height 15
type input "[PERSON_NAME]"
type input "[PHONE_NUMBER]"
type input "[PERSON_NAME]"
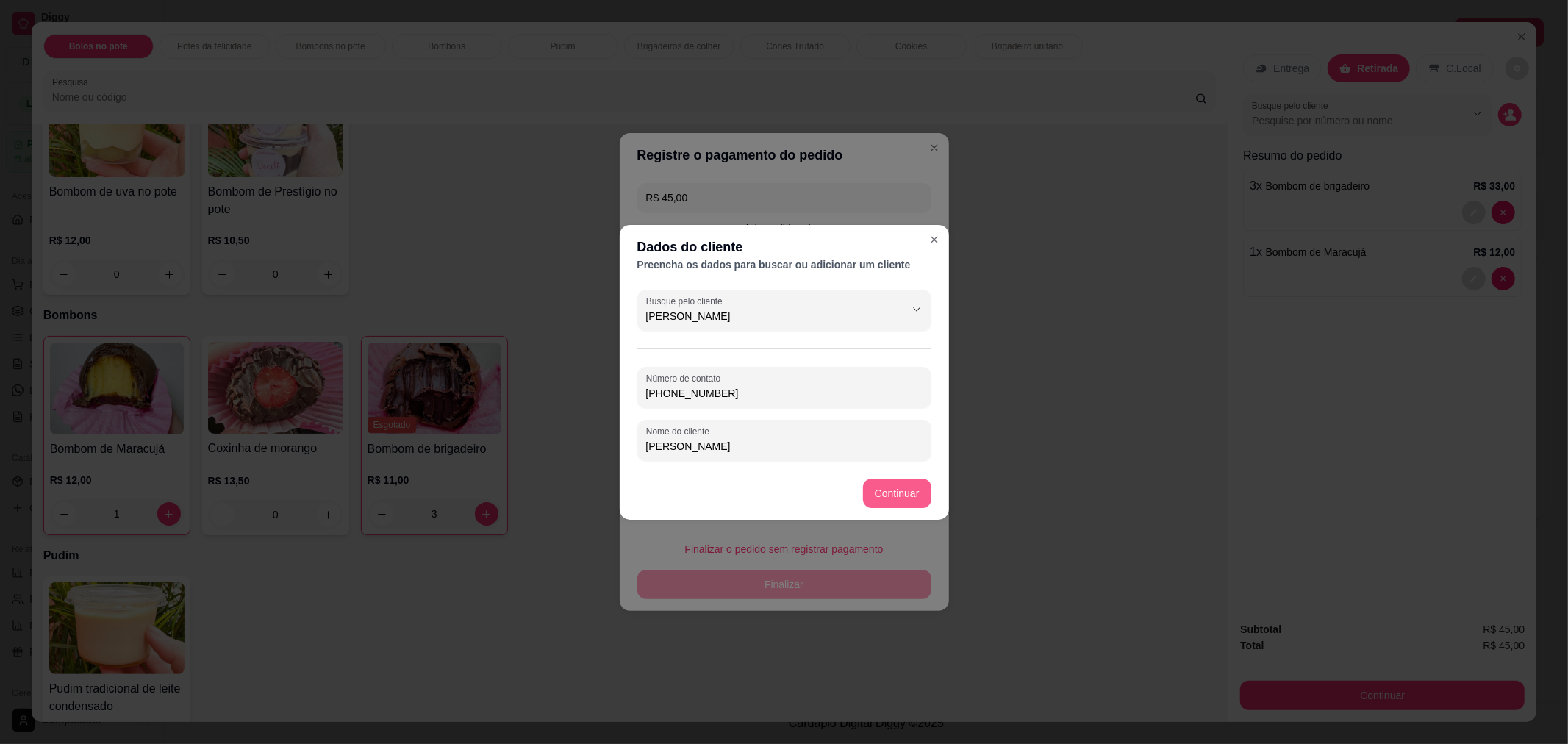
type input "[PERSON_NAME]"
type input "R$ 0,00"
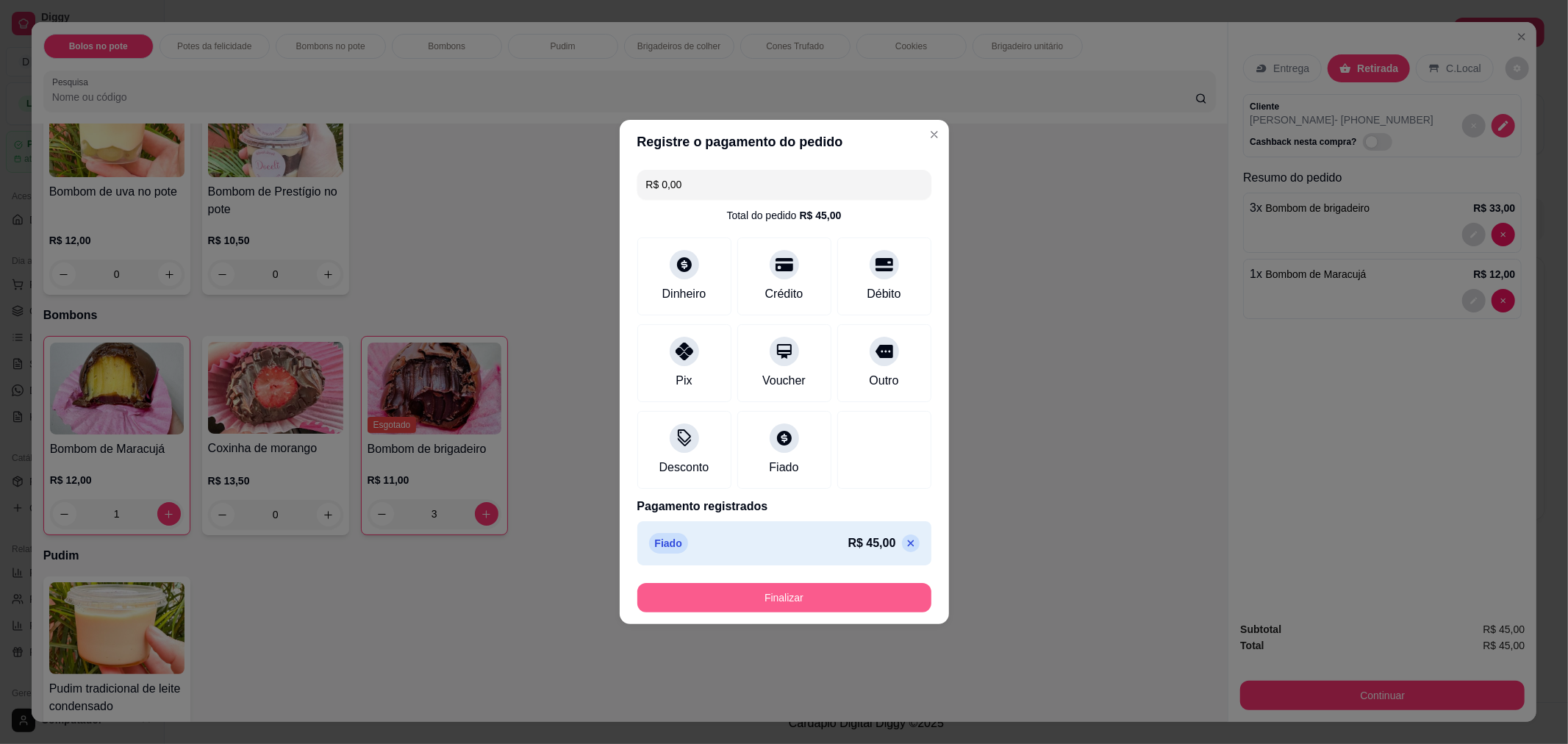
click at [783, 598] on button "Finalizar" at bounding box center [784, 597] width 294 height 29
type input "0"
type input "-R$ 45,00"
